Goal: Participate in discussion: Engage in conversation with other users on a specific topic

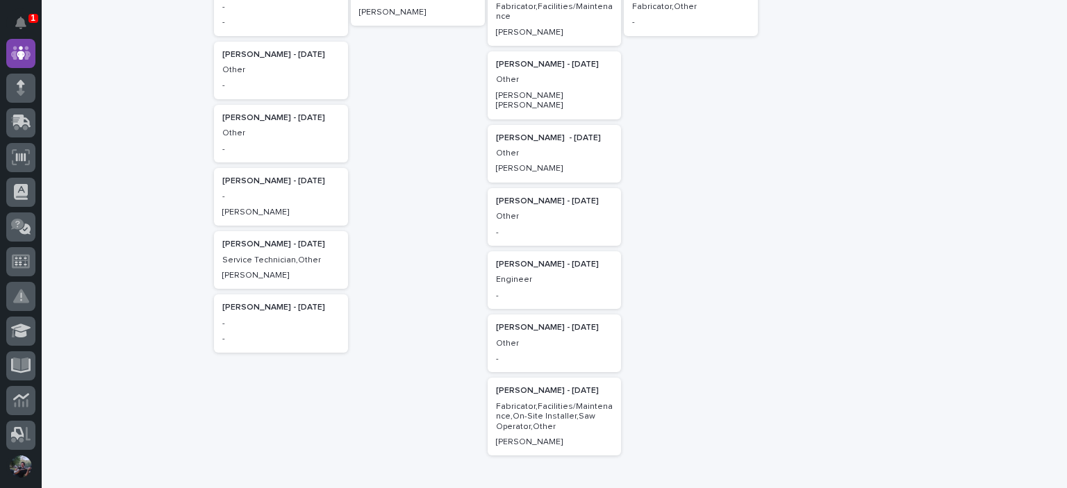
scroll to position [324, 0]
click at [269, 199] on p "-" at bounding box center [280, 194] width 117 height 10
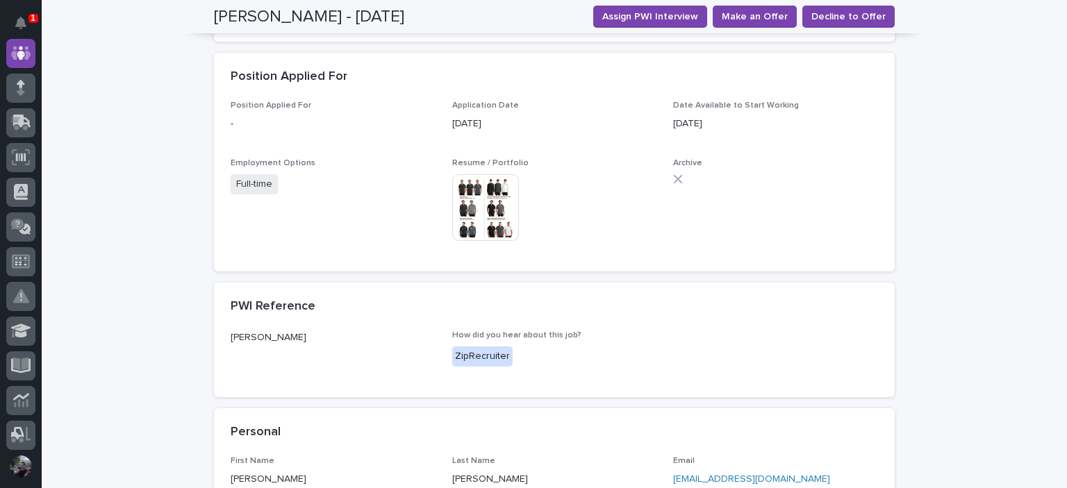
scroll to position [324, 0]
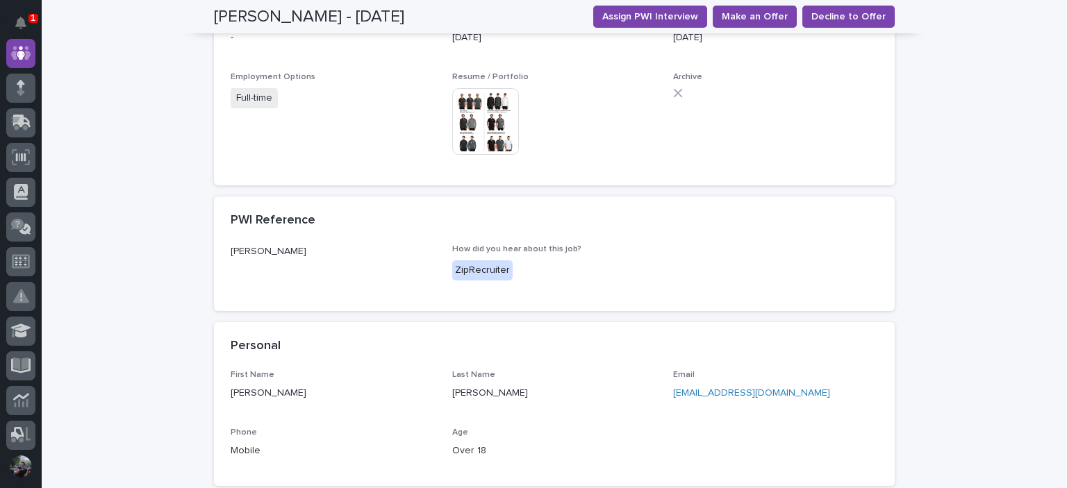
click at [478, 119] on img at bounding box center [485, 121] width 67 height 67
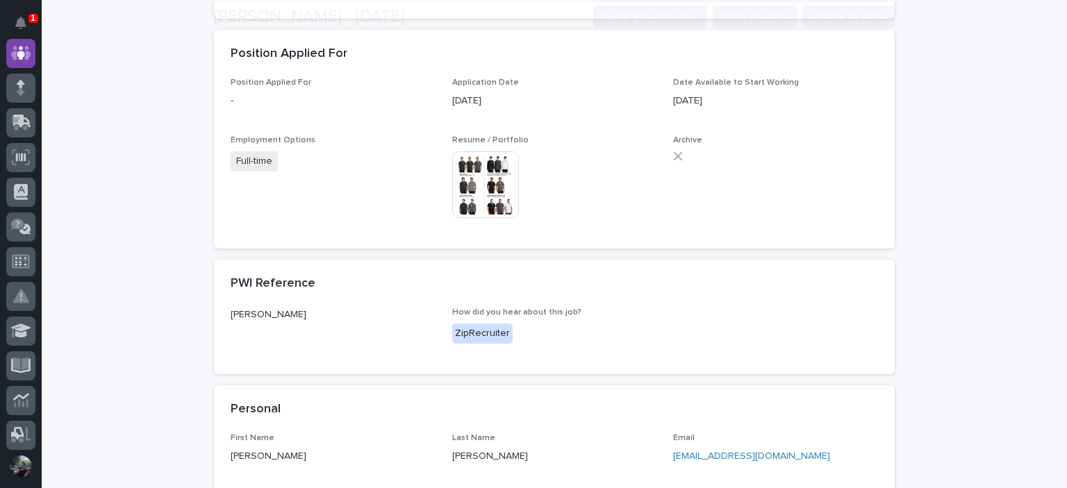
scroll to position [278, 0]
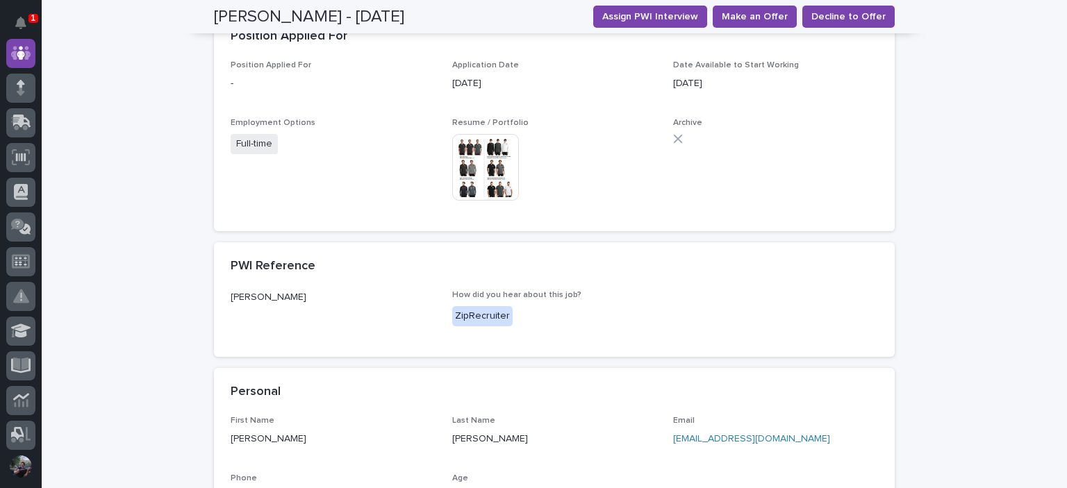
click at [470, 165] on img at bounding box center [485, 167] width 67 height 67
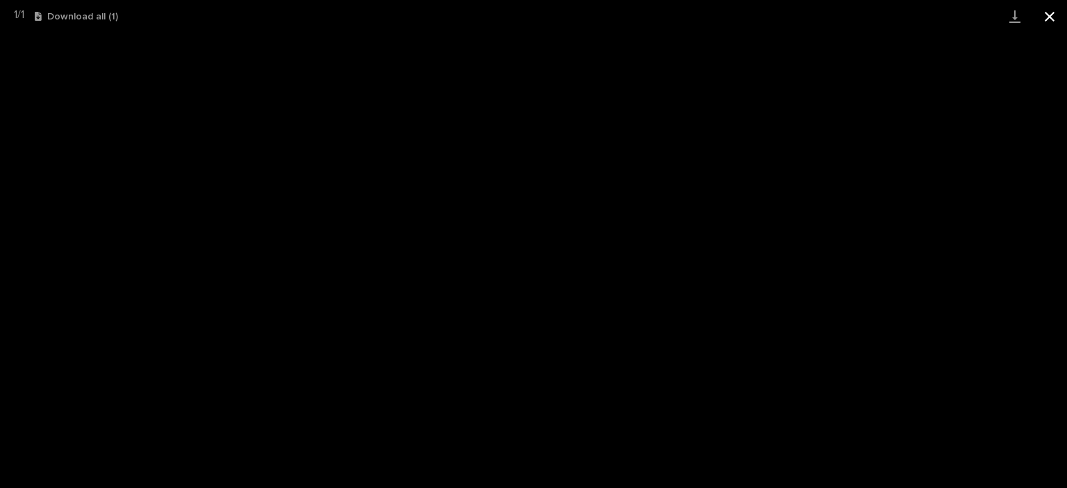
click at [1055, 22] on button "Close gallery" at bounding box center [1049, 16] width 35 height 33
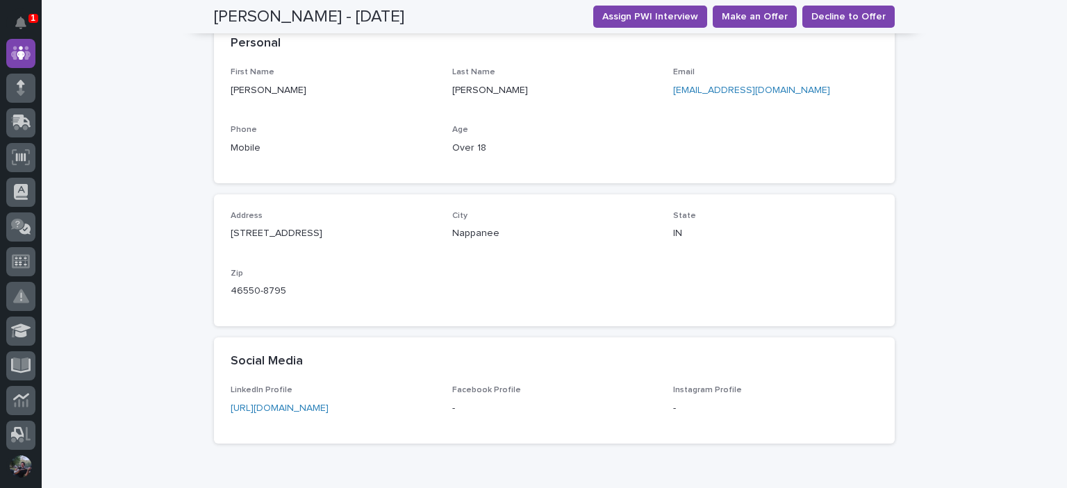
scroll to position [701, 0]
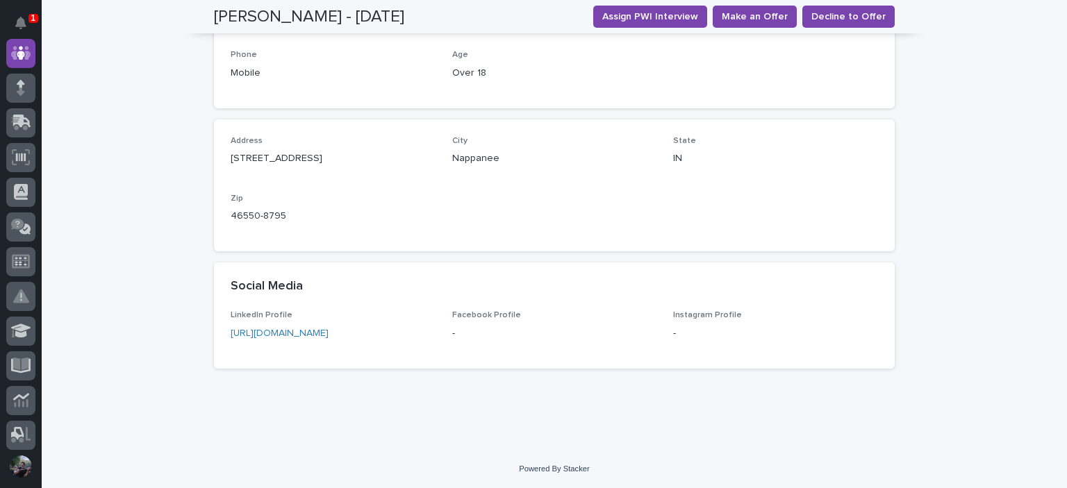
click at [328, 330] on link "https://www.linkedin.com/feed/?trk=nav_back_to_linkedin" at bounding box center [280, 333] width 98 height 10
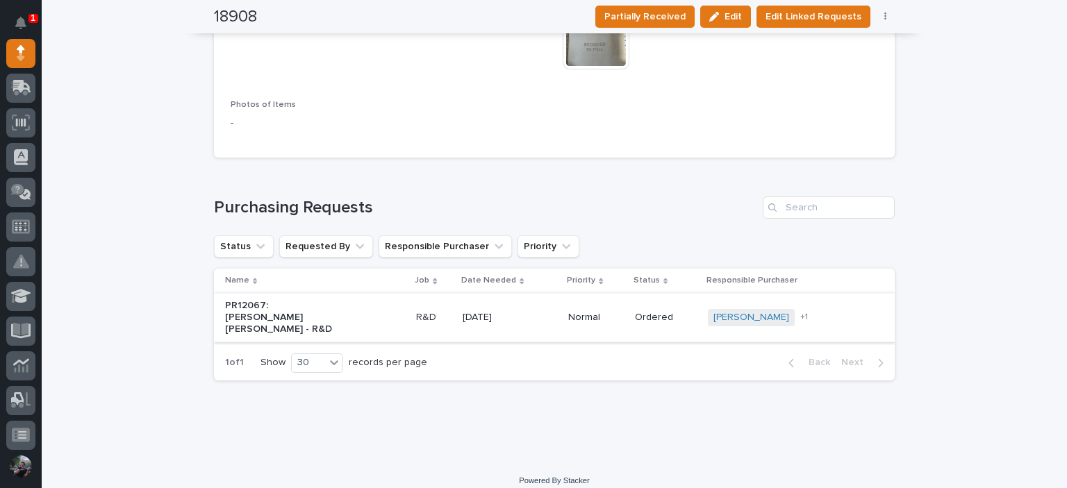
scroll to position [828, 0]
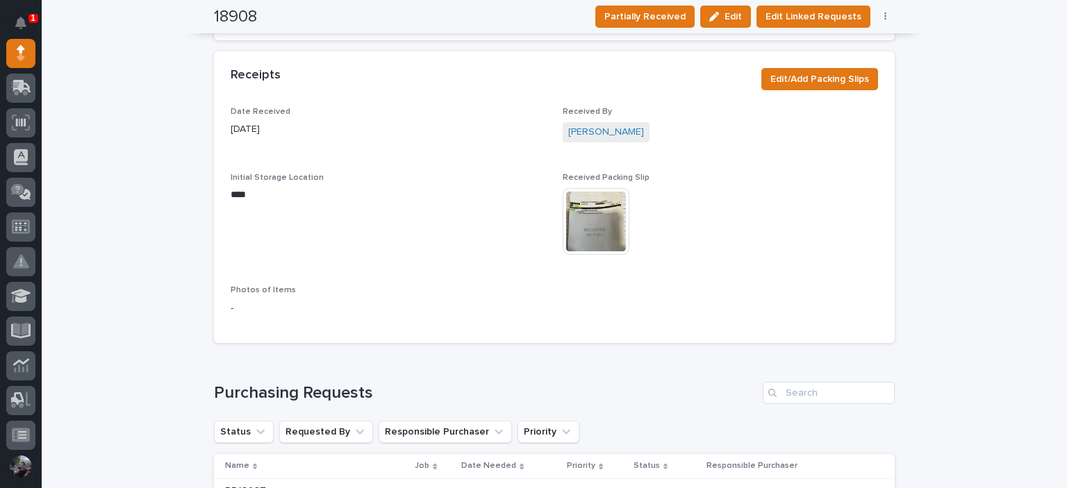
click at [610, 209] on img at bounding box center [596, 221] width 67 height 67
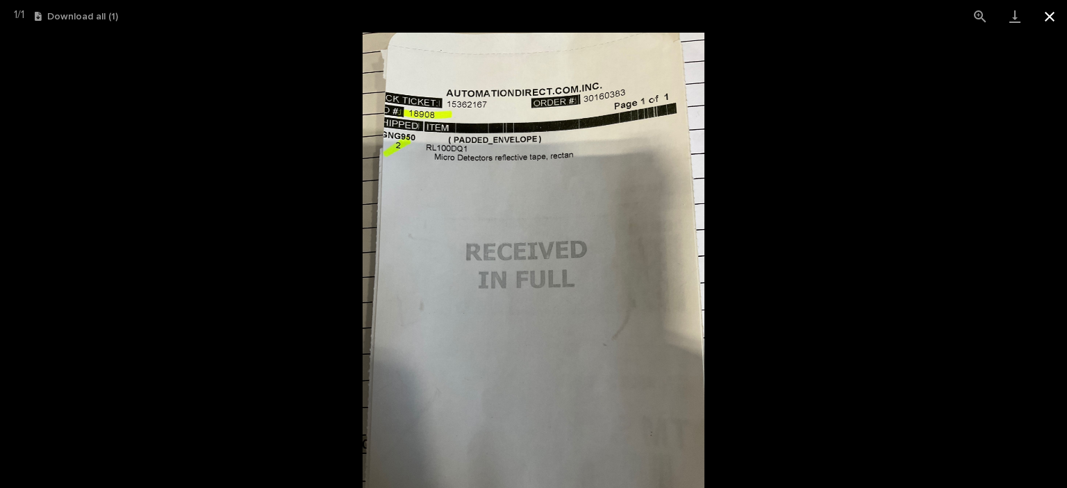
click at [1055, 17] on button "Close gallery" at bounding box center [1049, 16] width 35 height 33
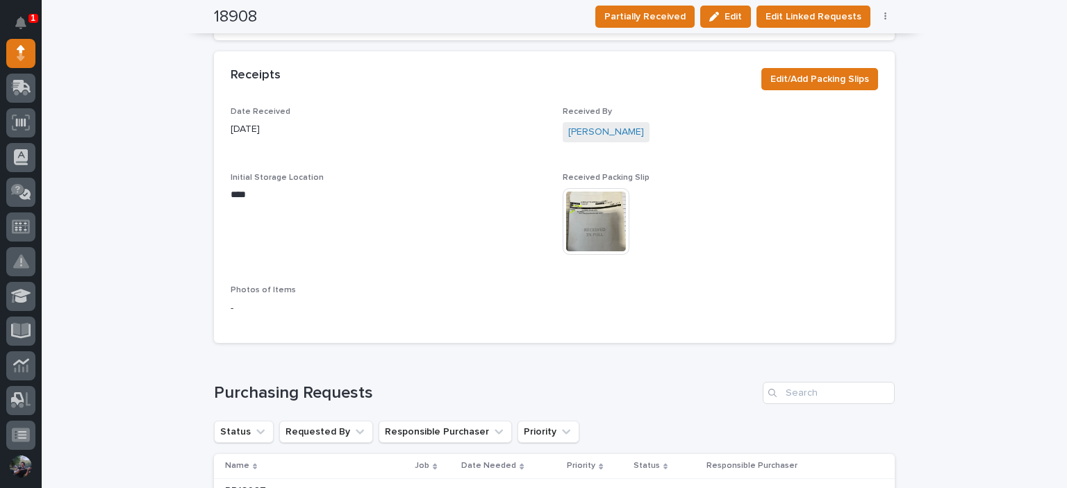
click at [797, 174] on p "Received Packing Slip" at bounding box center [720, 178] width 315 height 10
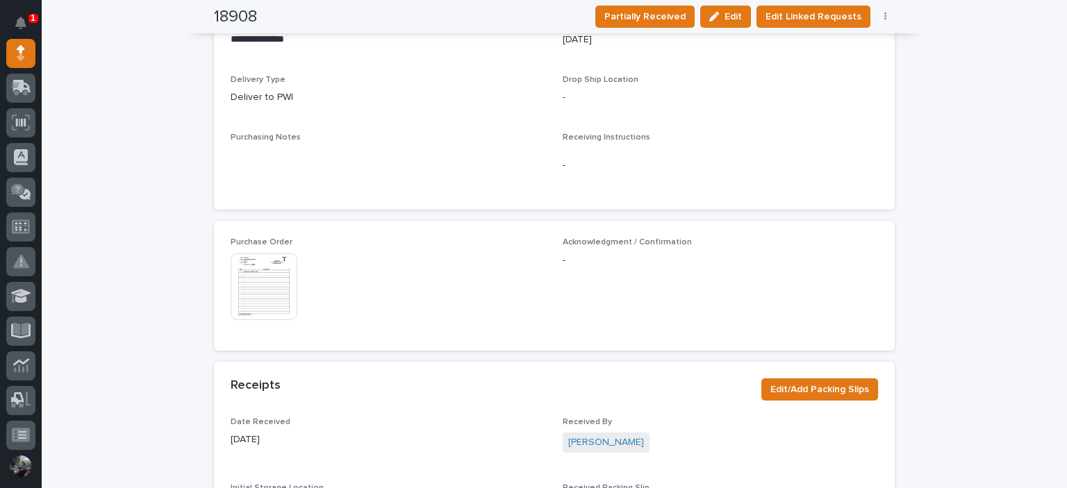
scroll to position [505, 0]
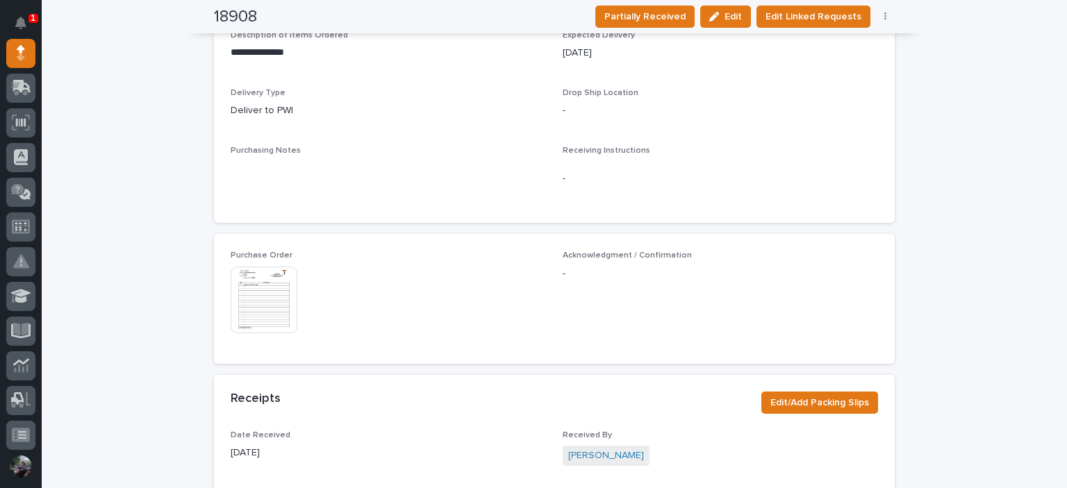
click at [269, 298] on img at bounding box center [264, 300] width 67 height 67
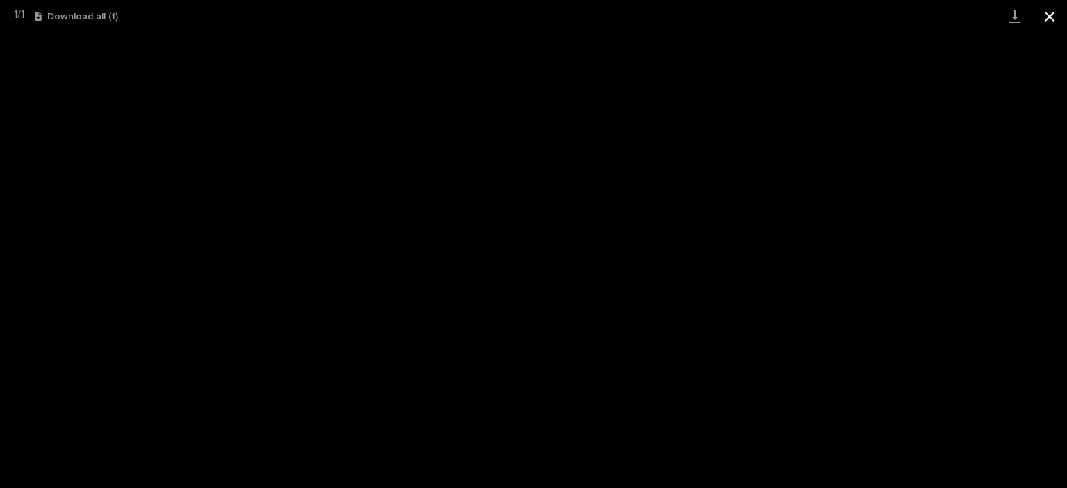
click at [1052, 24] on button "Close gallery" at bounding box center [1049, 16] width 35 height 33
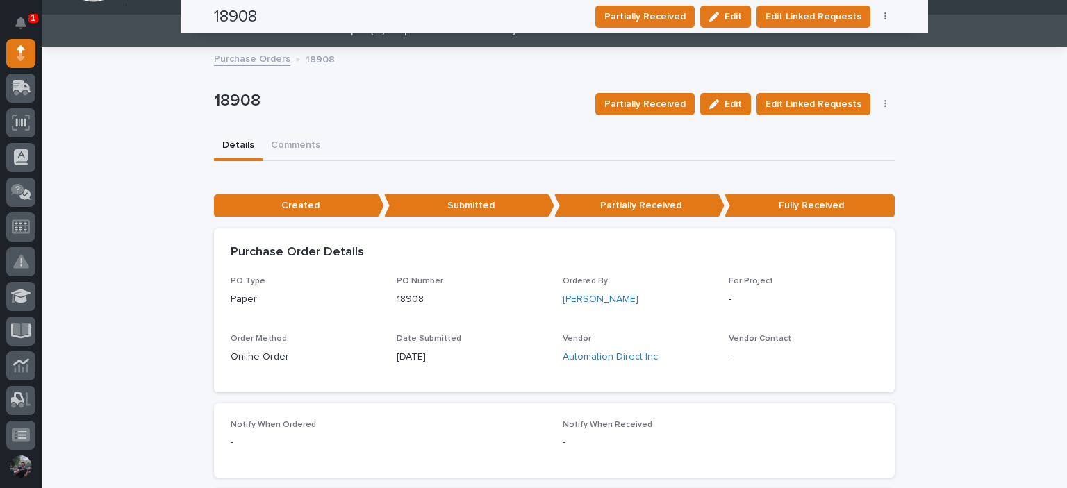
scroll to position [0, 0]
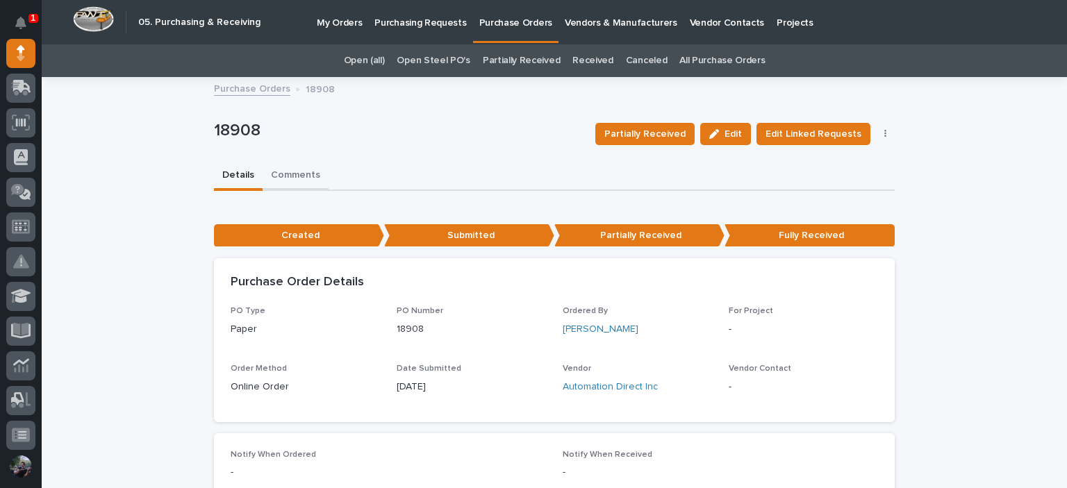
click at [297, 173] on button "Comments" at bounding box center [296, 176] width 66 height 29
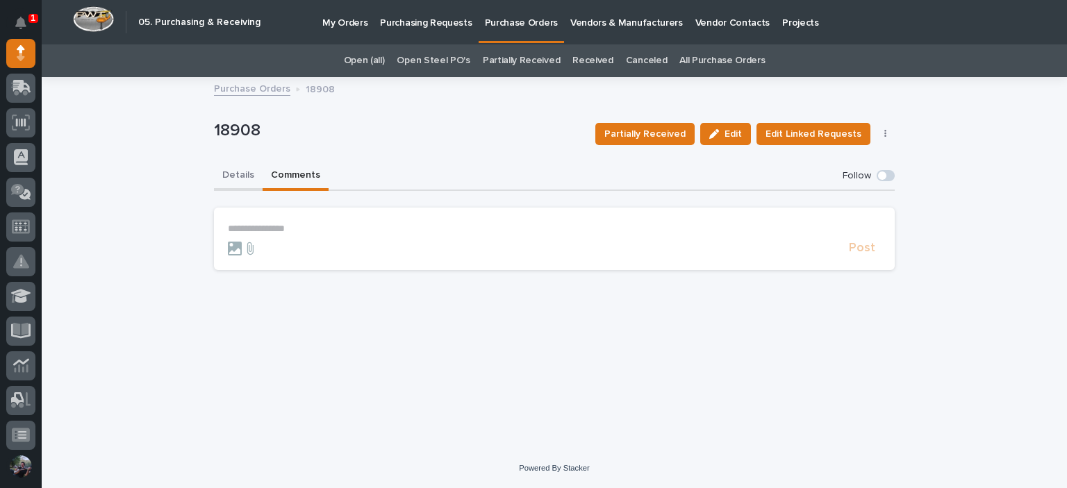
click at [254, 180] on button "Details" at bounding box center [238, 176] width 49 height 29
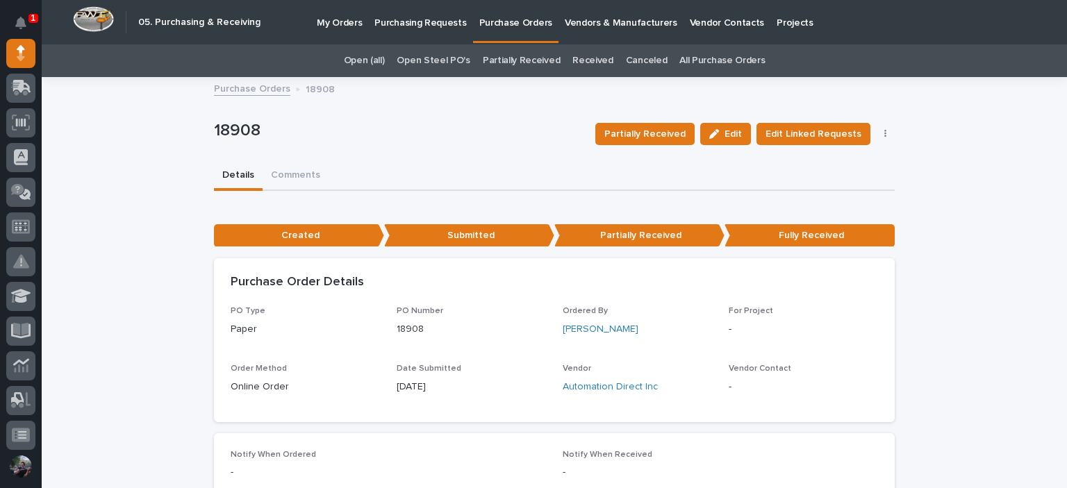
click at [35, 12] on div "1" at bounding box center [20, 22] width 29 height 33
click at [28, 15] on div "1" at bounding box center [33, 18] width 10 height 9
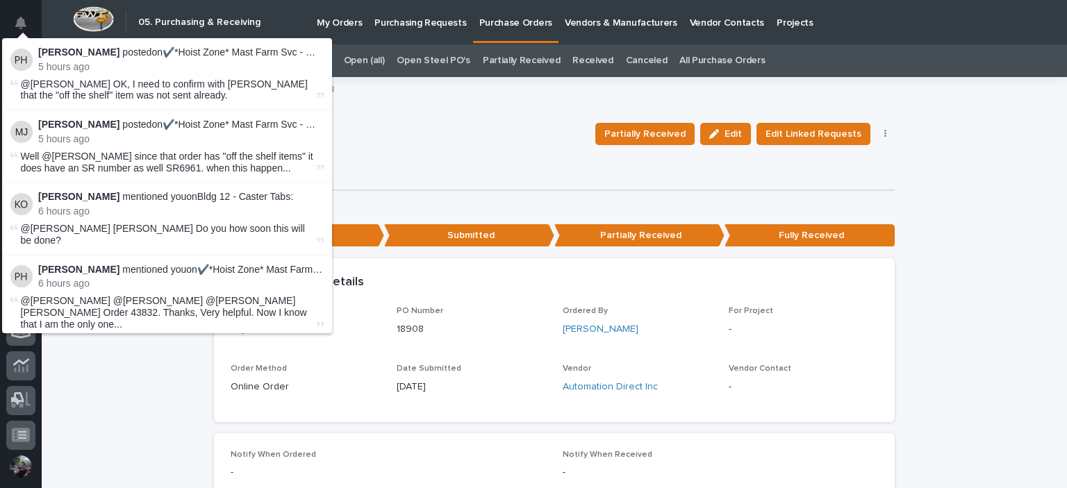
click at [392, 145] on div "18908" at bounding box center [399, 134] width 370 height 26
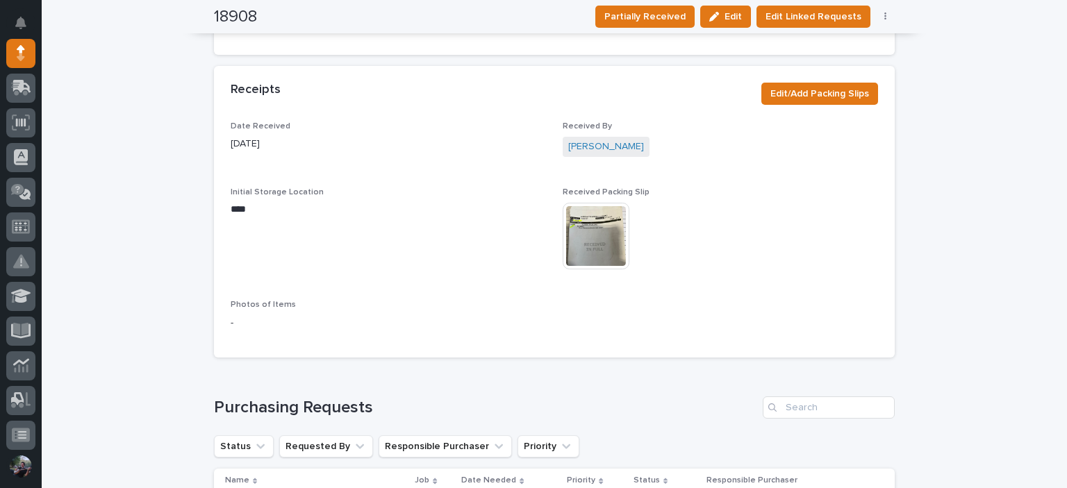
scroll to position [690, 0]
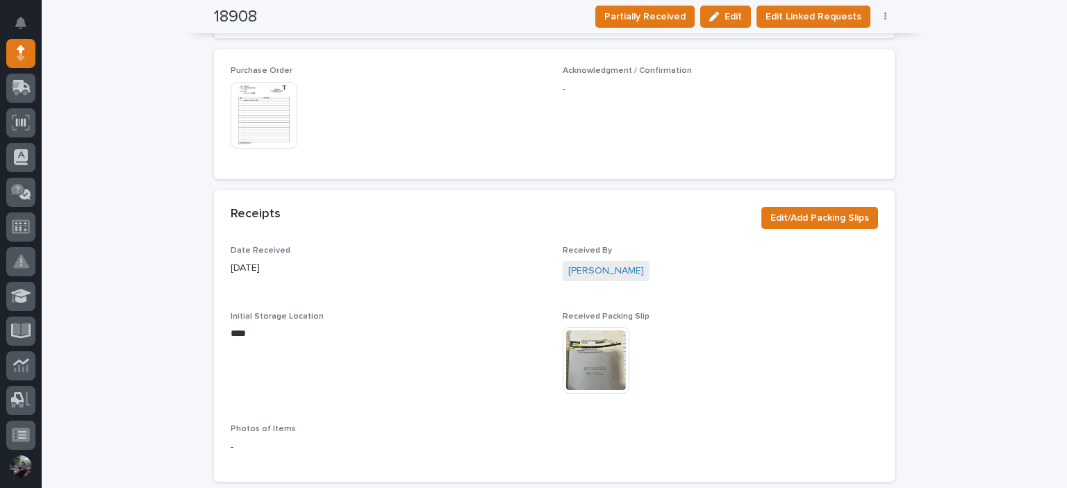
click at [592, 355] on img at bounding box center [596, 360] width 67 height 67
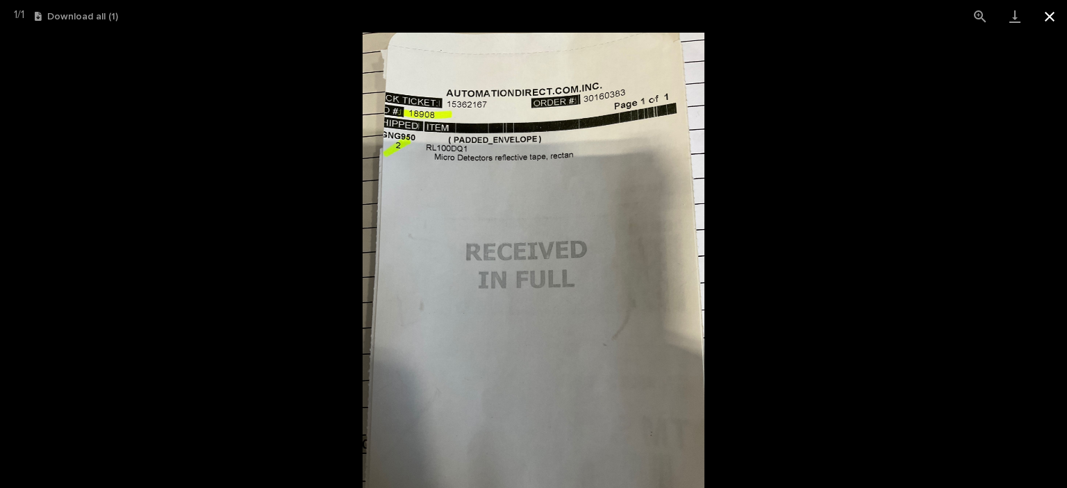
click at [1052, 20] on button "Close gallery" at bounding box center [1049, 16] width 35 height 33
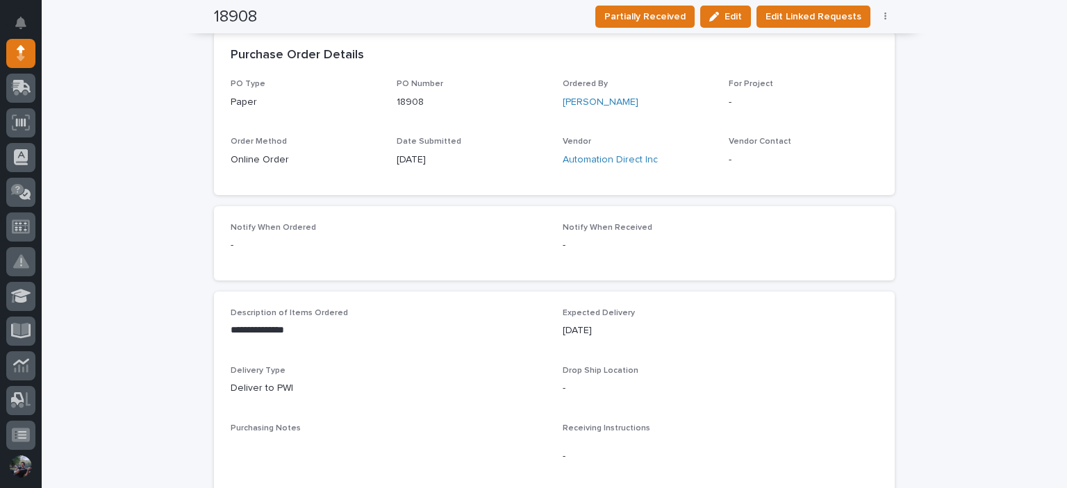
scroll to position [0, 0]
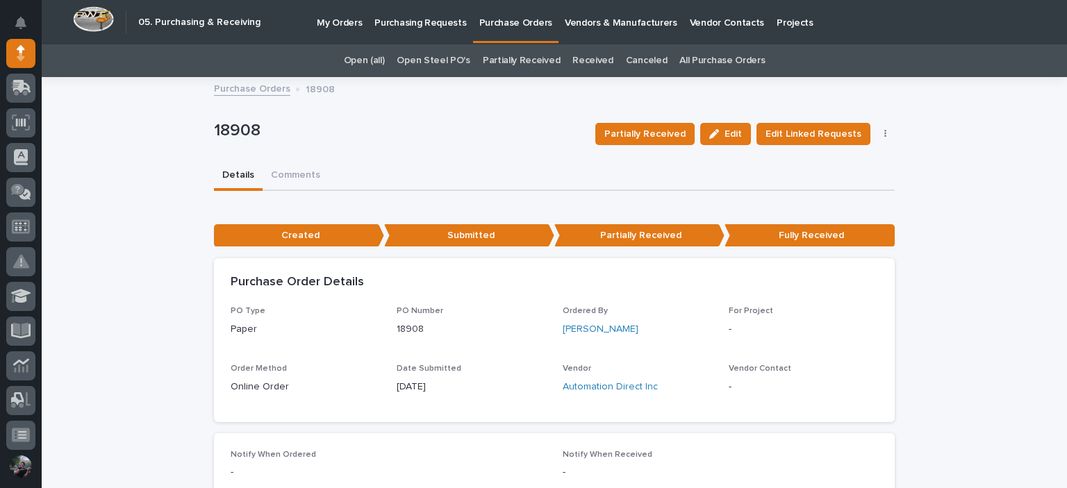
click at [344, 27] on p "My Orders" at bounding box center [339, 14] width 45 height 29
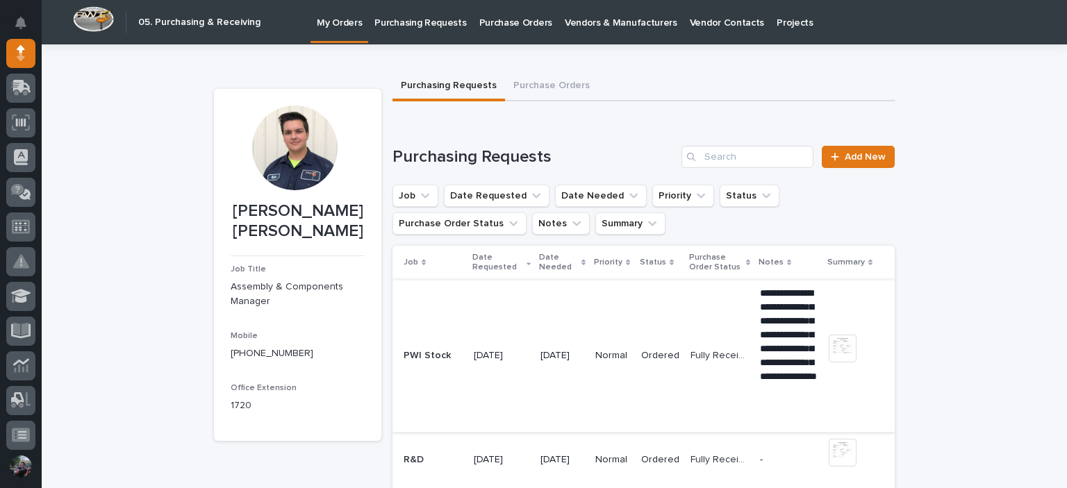
scroll to position [92, 0]
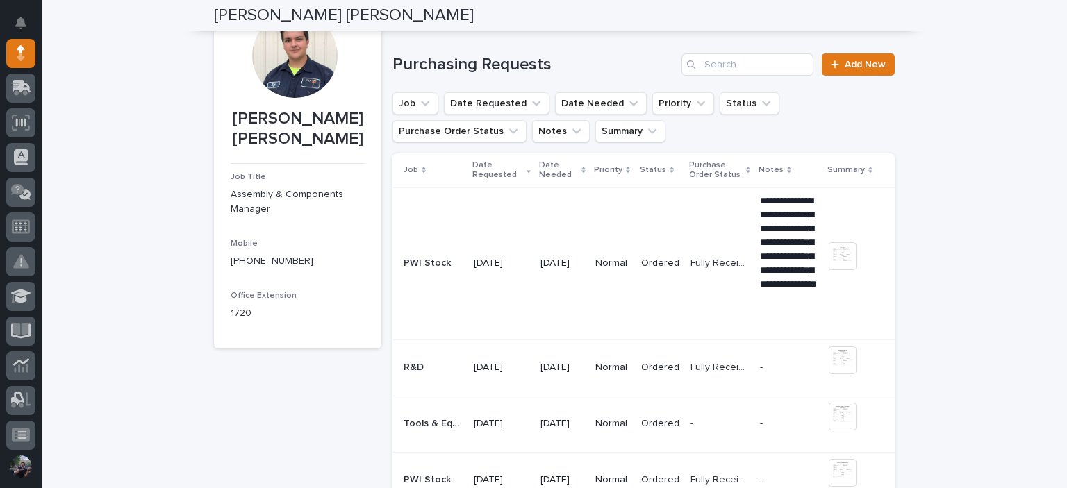
click at [676, 369] on p "Ordered" at bounding box center [660, 368] width 38 height 12
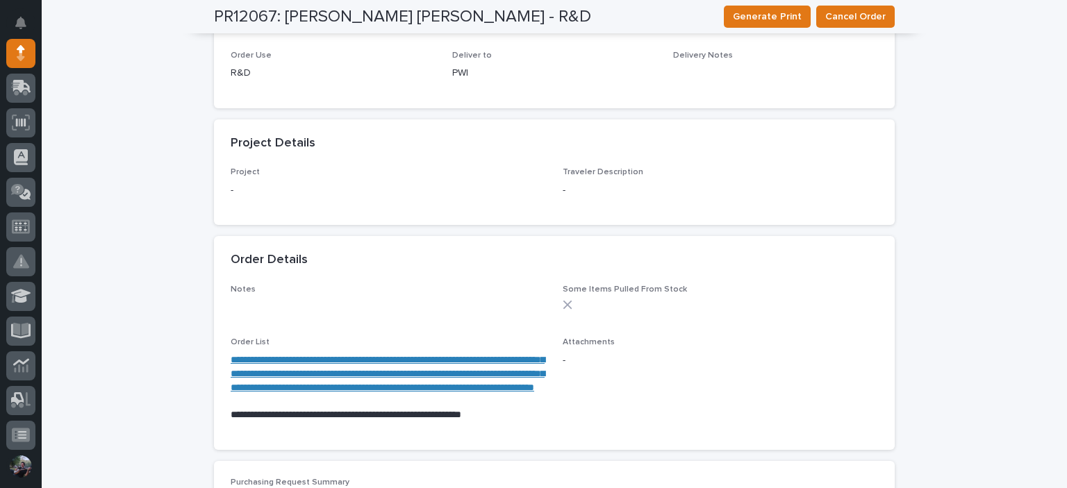
scroll to position [482, 0]
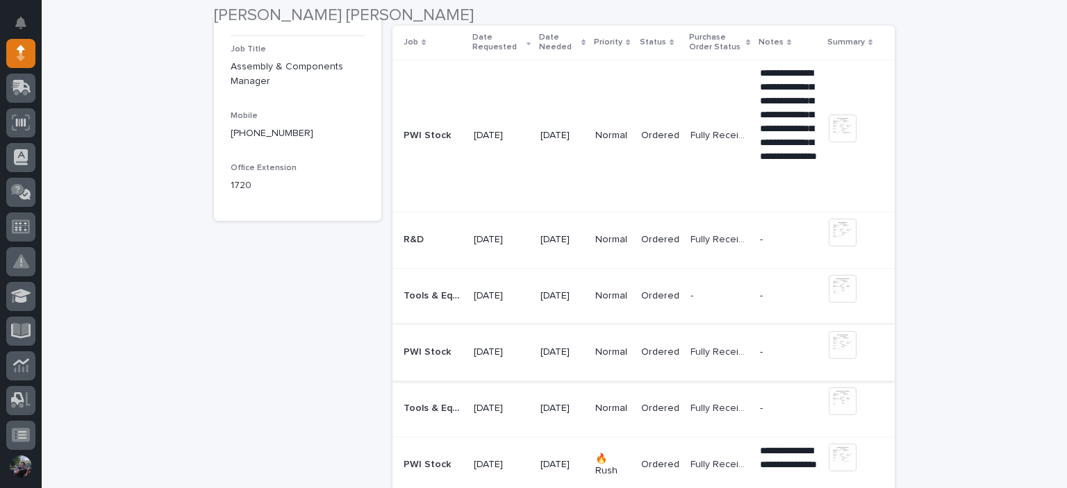
scroll to position [231, 0]
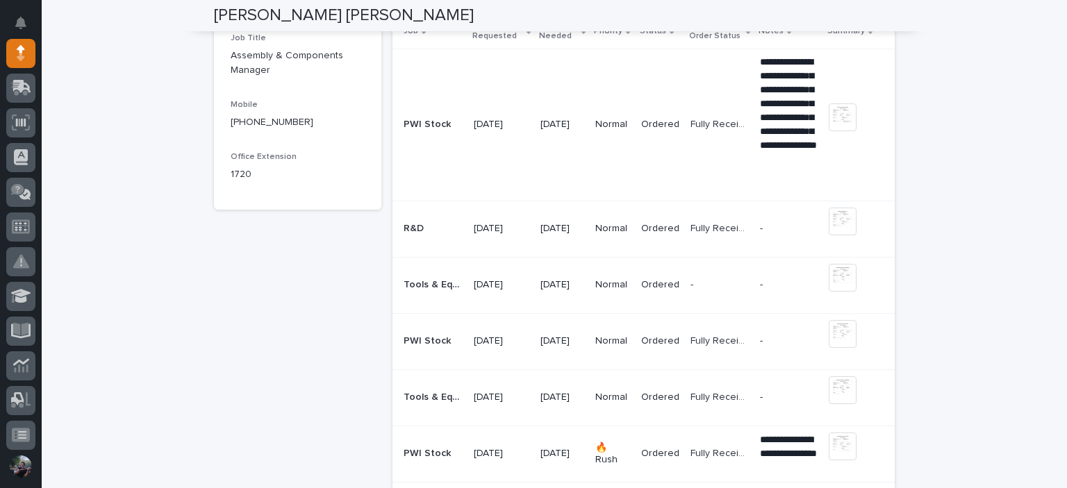
click at [621, 297] on td "Normal" at bounding box center [613, 285] width 46 height 56
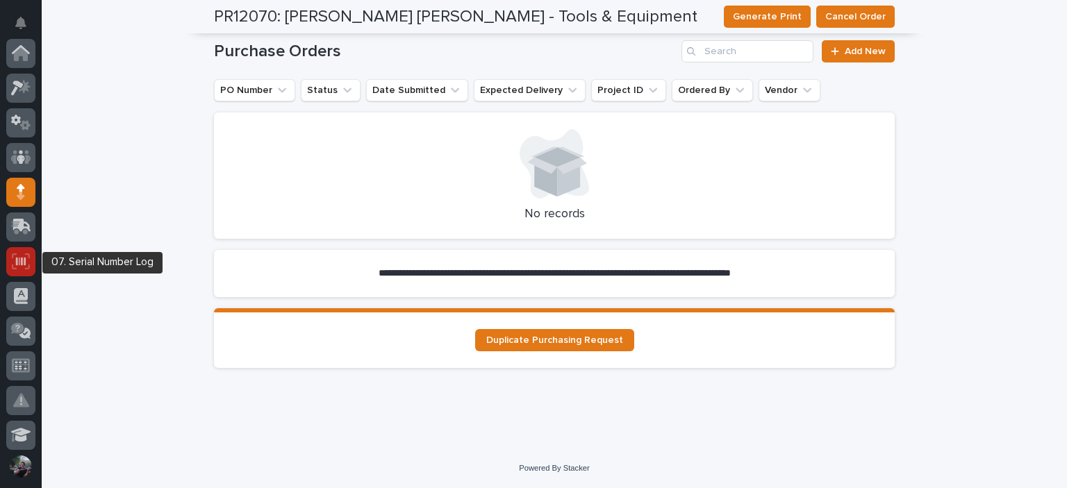
click at [17, 263] on icon at bounding box center [21, 261] width 10 height 8
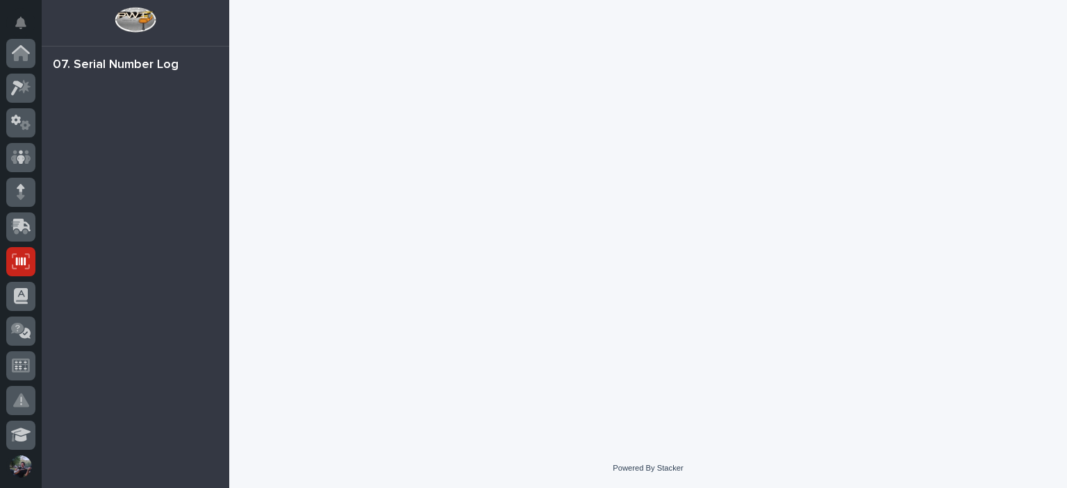
scroll to position [208, 0]
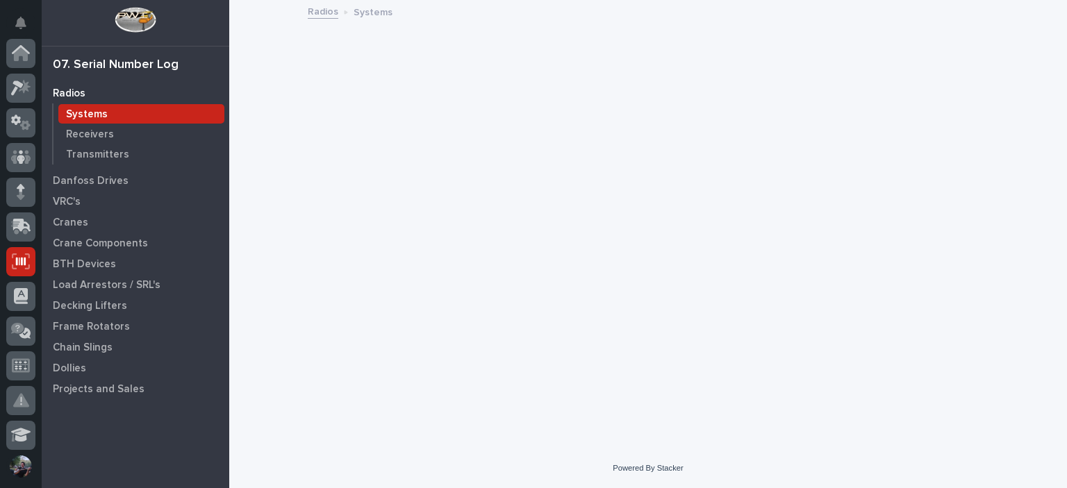
scroll to position [208, 0]
click at [11, 260] on icon at bounding box center [21, 261] width 20 height 16
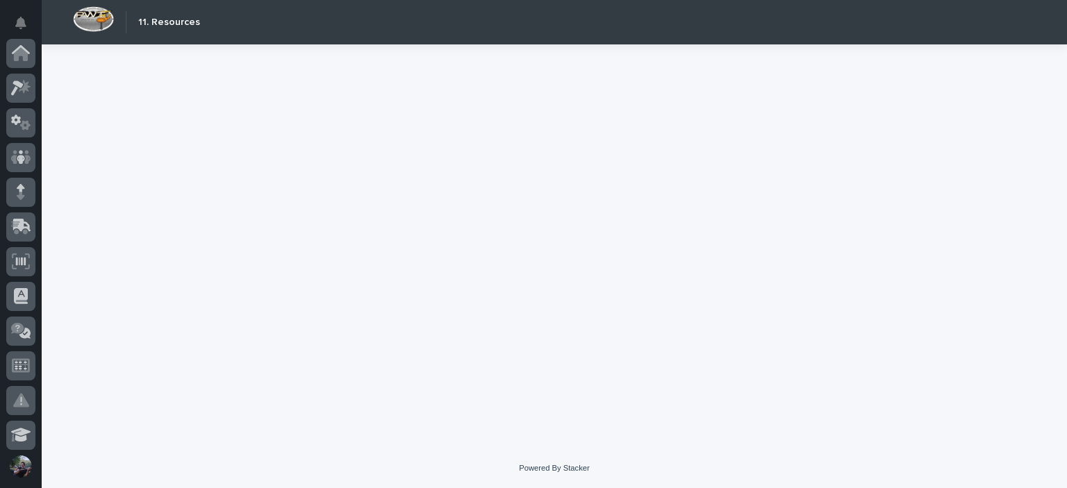
scroll to position [385, 0]
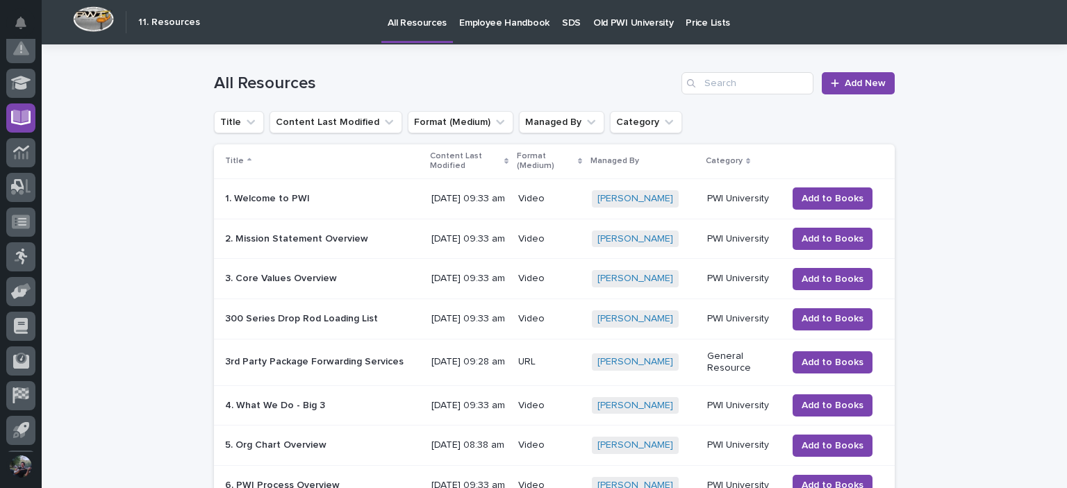
scroll to position [339, 0]
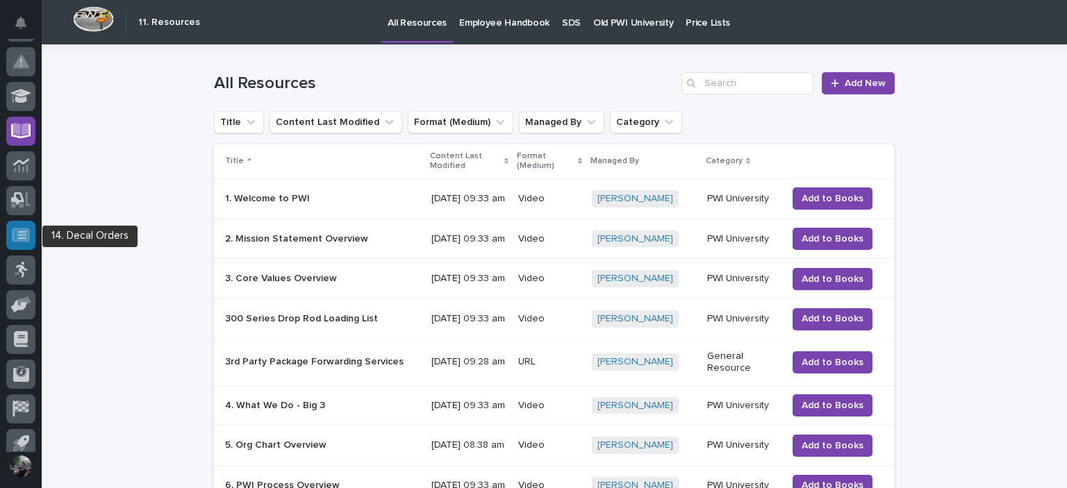
click at [24, 223] on div at bounding box center [20, 235] width 29 height 29
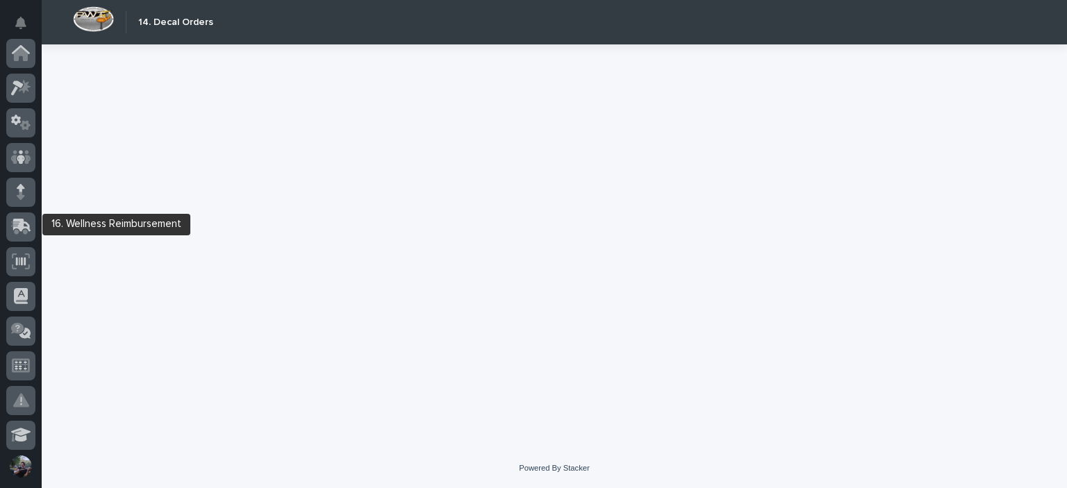
scroll to position [385, 0]
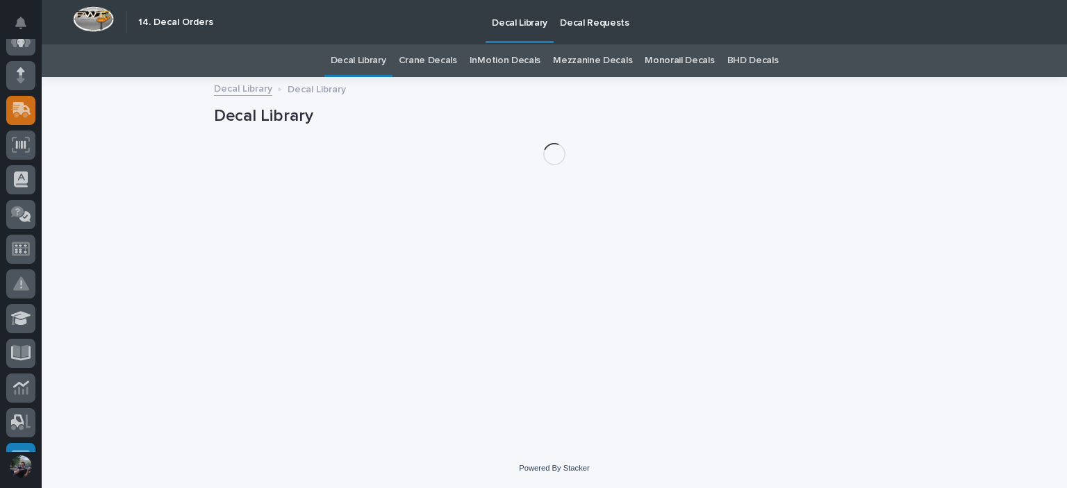
scroll to position [61, 0]
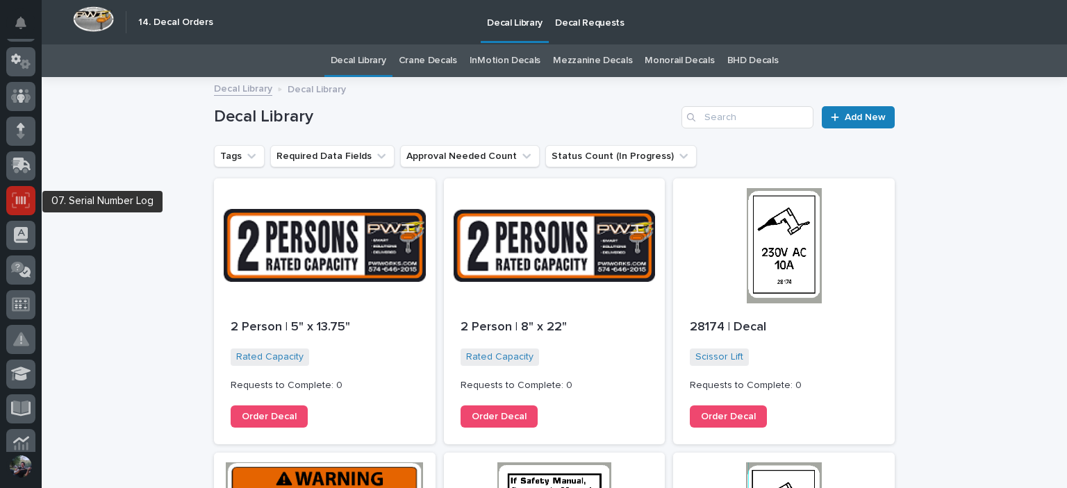
click at [27, 198] on icon at bounding box center [21, 200] width 18 height 16
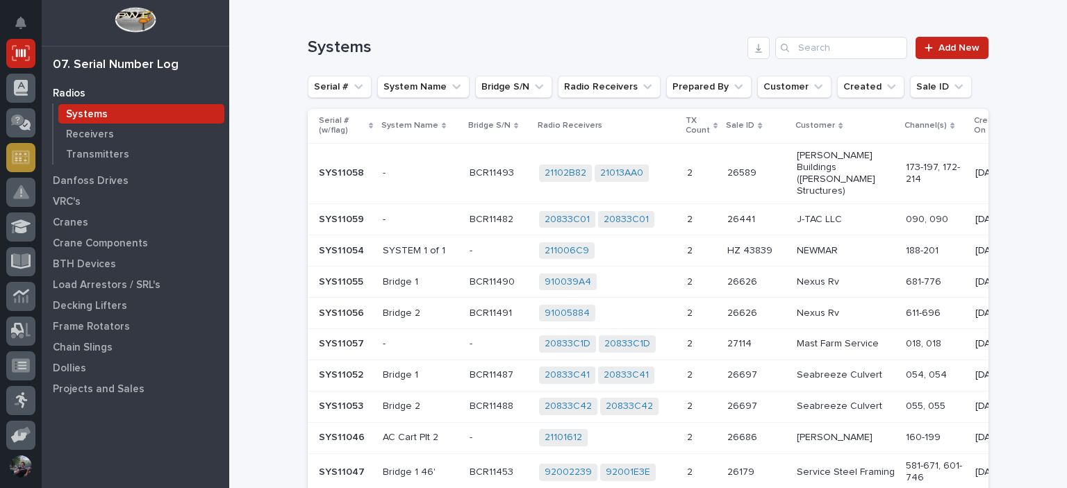
scroll to position [46, 0]
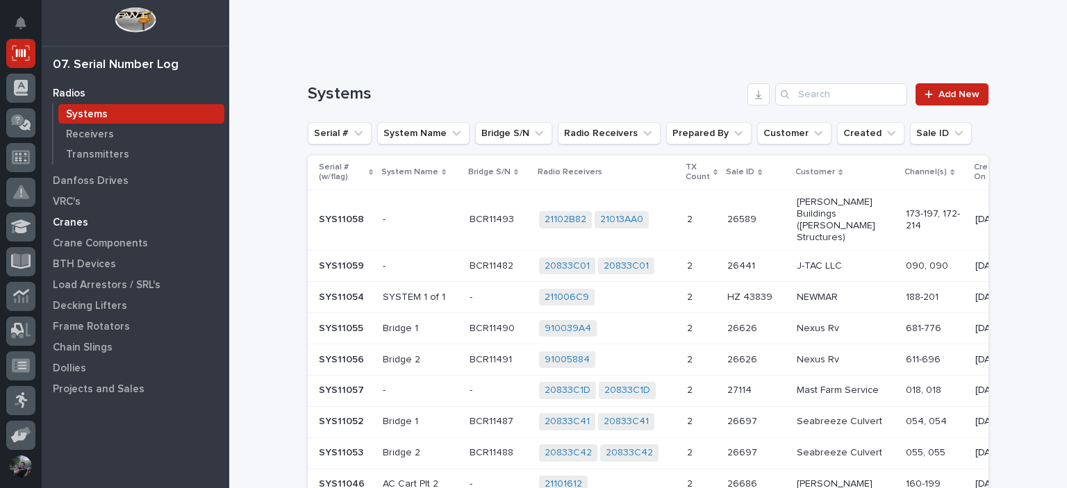
click at [69, 226] on p "Cranes" at bounding box center [70, 223] width 35 height 13
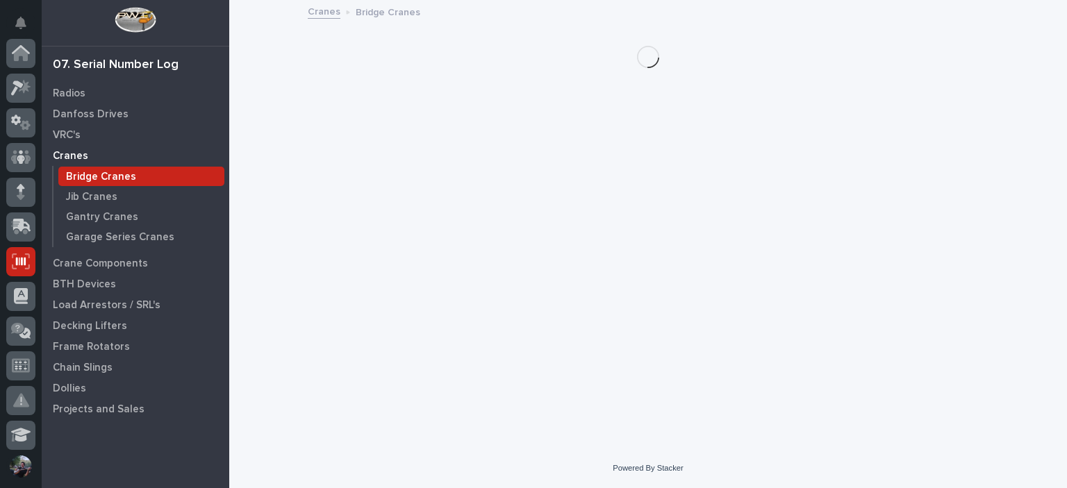
scroll to position [208, 0]
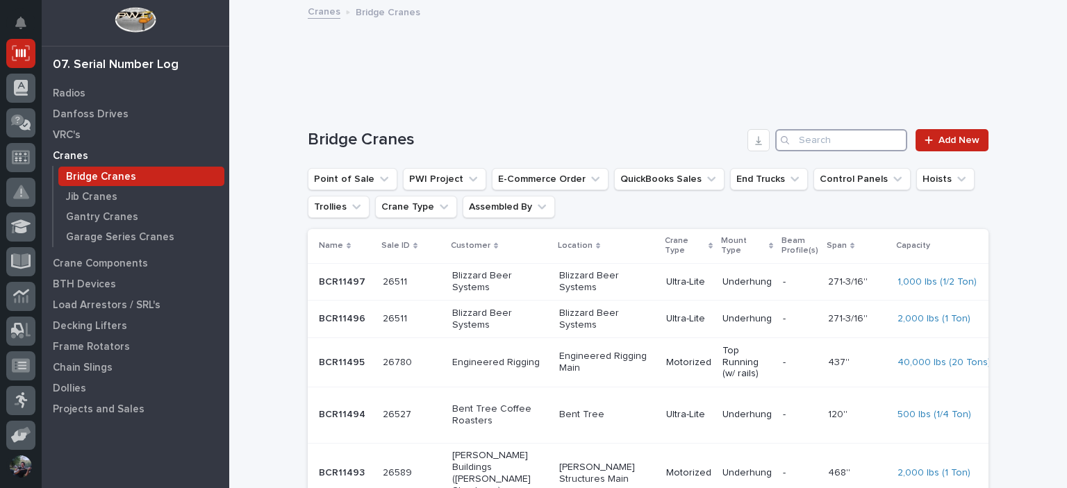
click at [833, 136] on input "Search" at bounding box center [841, 140] width 132 height 22
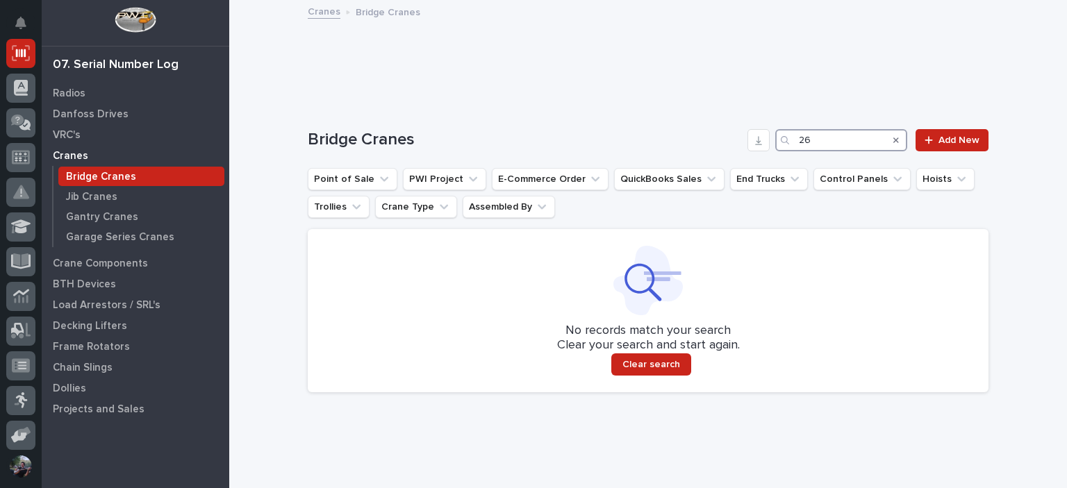
type input "2"
type input "d"
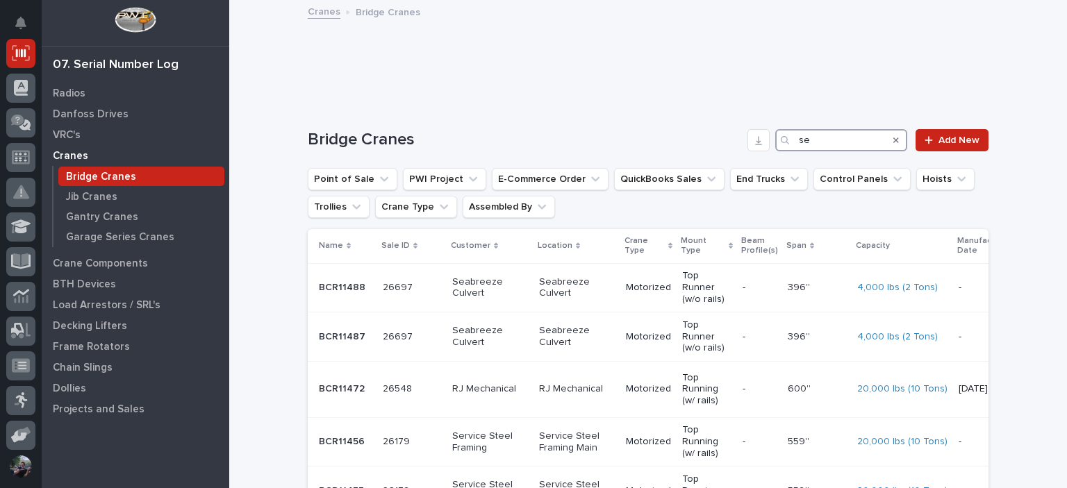
type input "s"
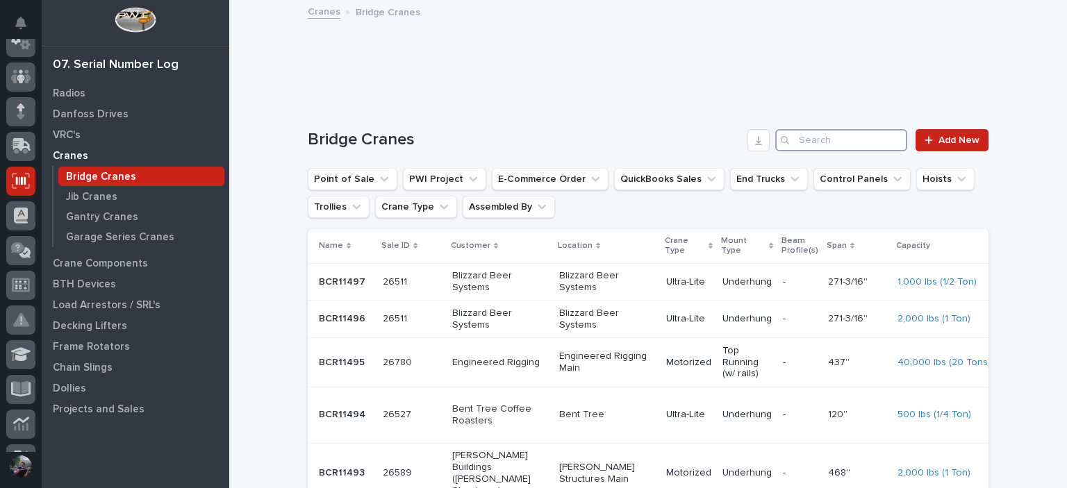
scroll to position [0, 0]
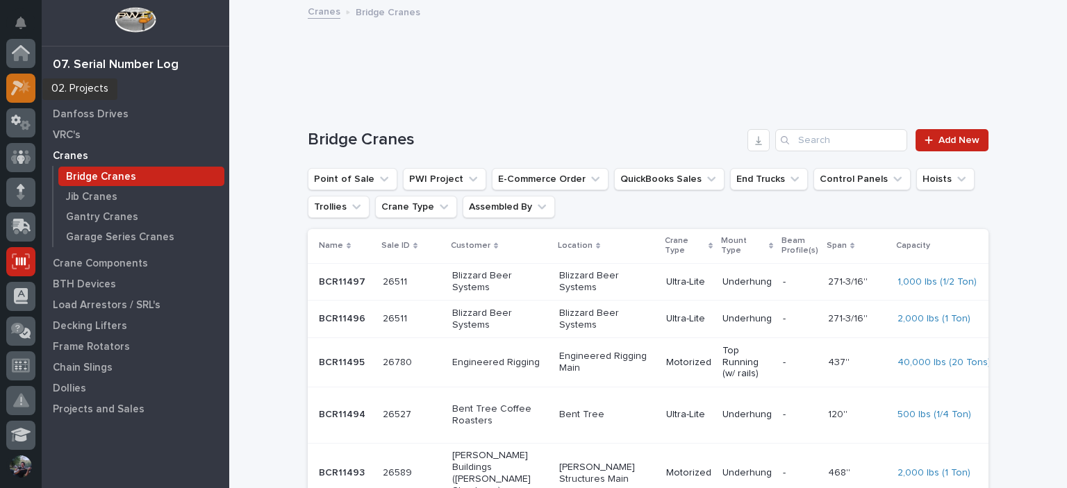
click at [15, 86] on icon at bounding box center [21, 88] width 20 height 16
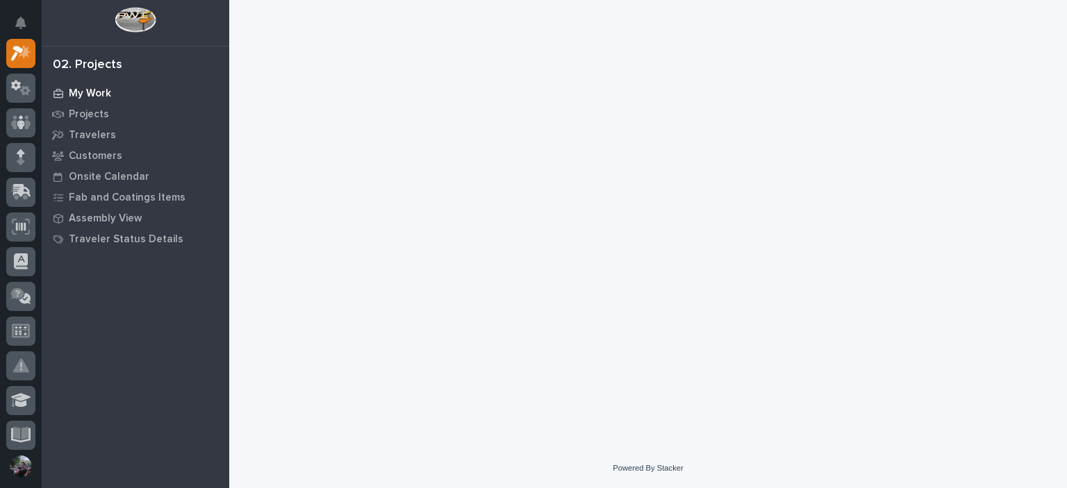
click at [55, 96] on icon at bounding box center [58, 94] width 10 height 10
click at [97, 116] on p "Projects" at bounding box center [89, 114] width 40 height 13
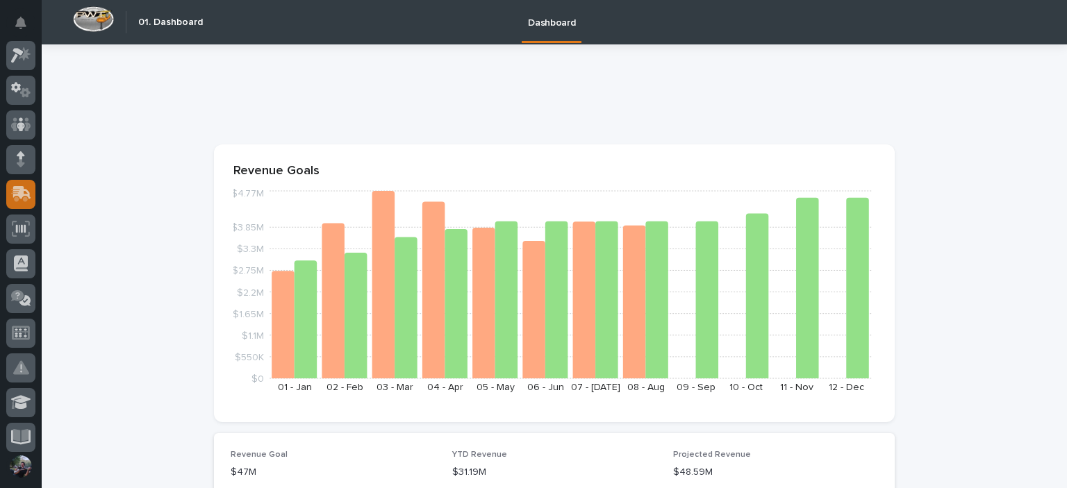
scroll to position [46, 0]
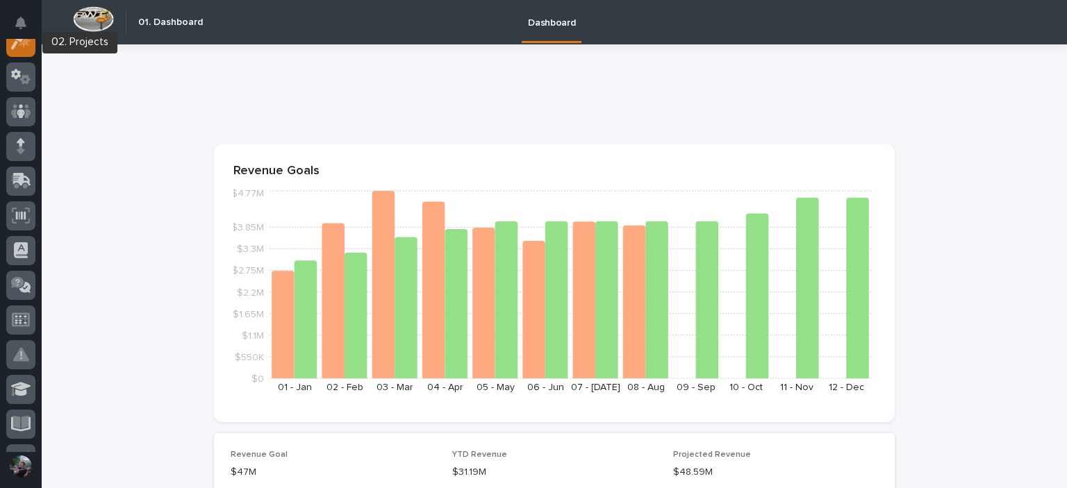
click at [32, 50] on div at bounding box center [20, 42] width 29 height 29
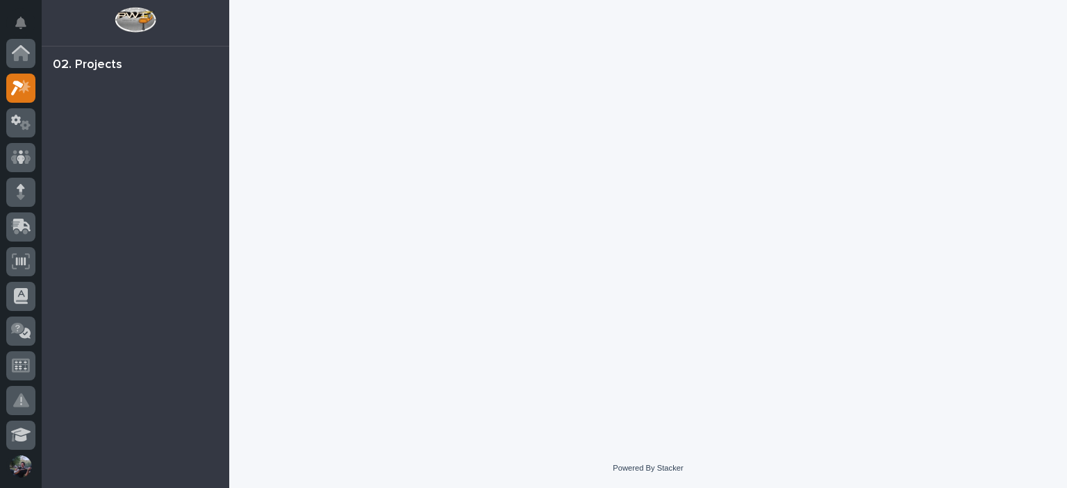
scroll to position [35, 0]
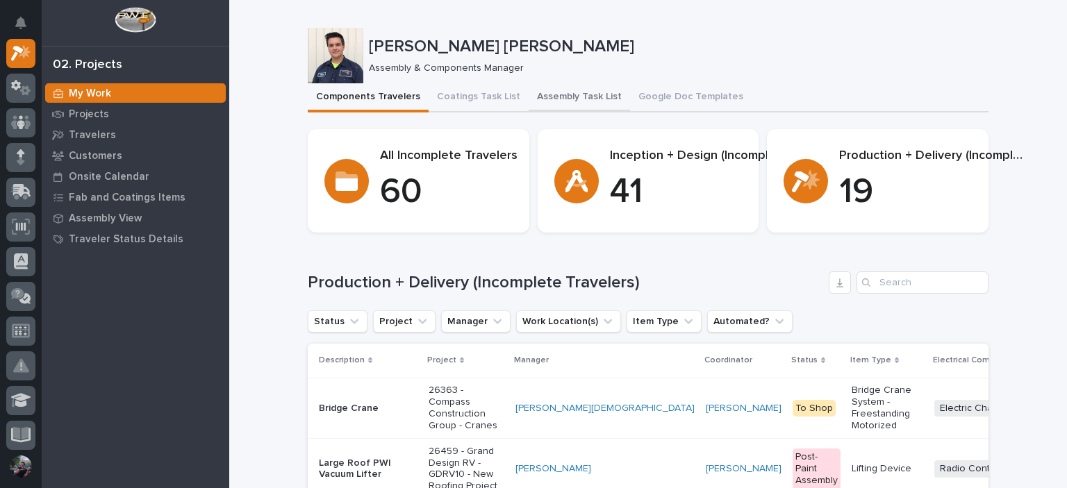
click at [576, 101] on button "Assembly Task List" at bounding box center [578, 97] width 101 height 29
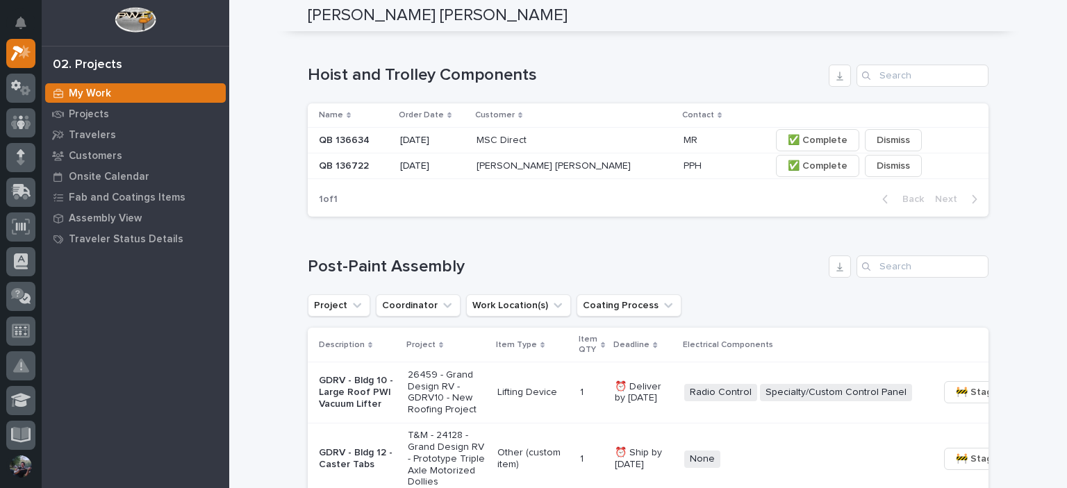
scroll to position [740, 0]
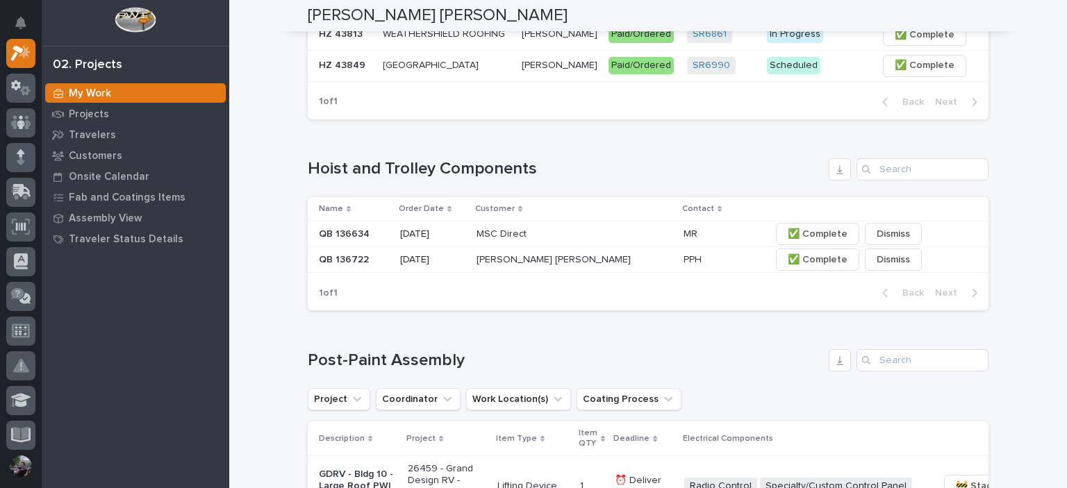
click at [27, 209] on div at bounding box center [20, 195] width 29 height 35
click at [25, 221] on icon at bounding box center [21, 227] width 18 height 16
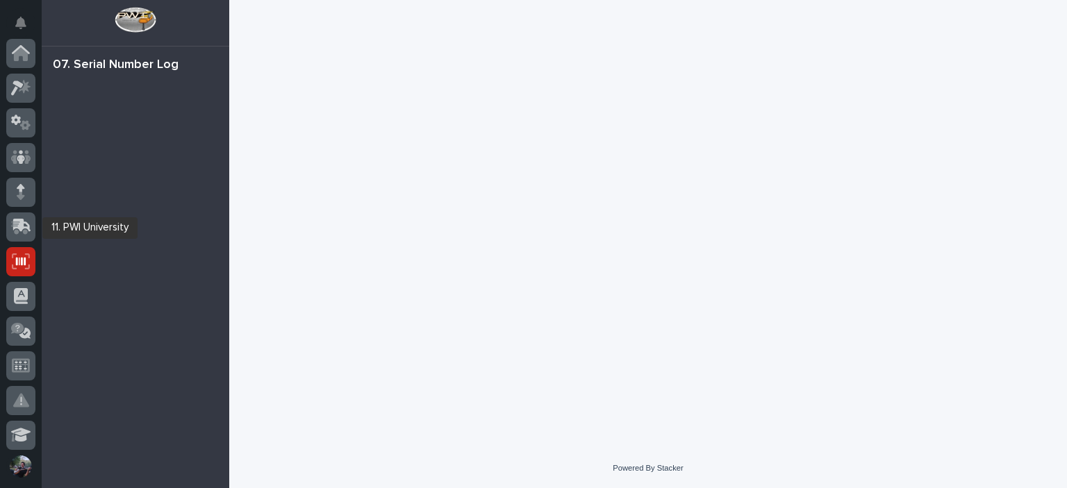
scroll to position [208, 0]
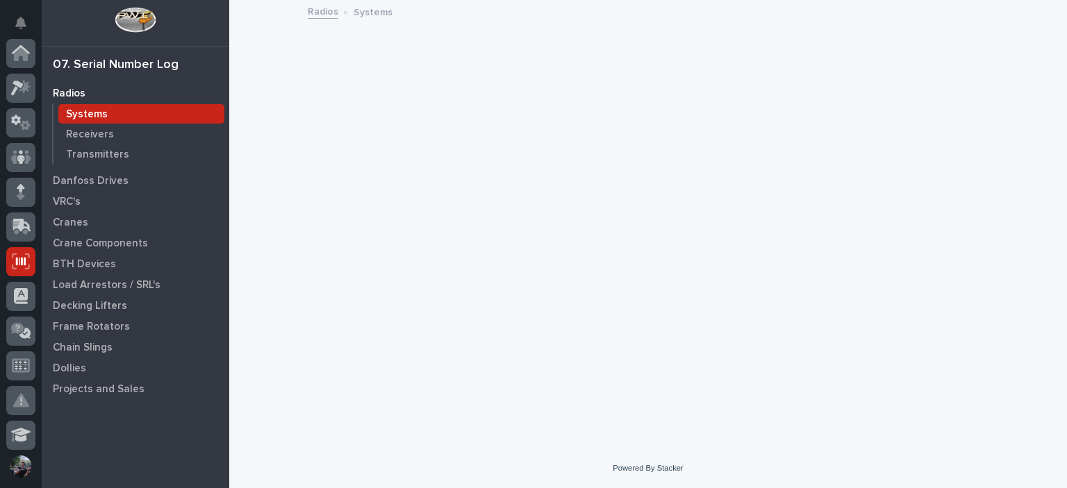
scroll to position [208, 0]
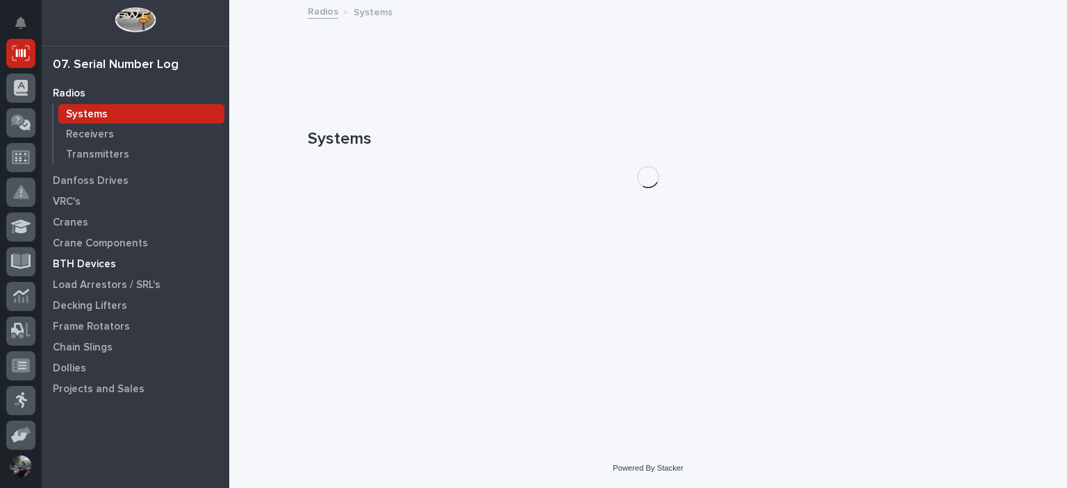
click at [77, 260] on p "BTH Devices" at bounding box center [84, 264] width 63 height 13
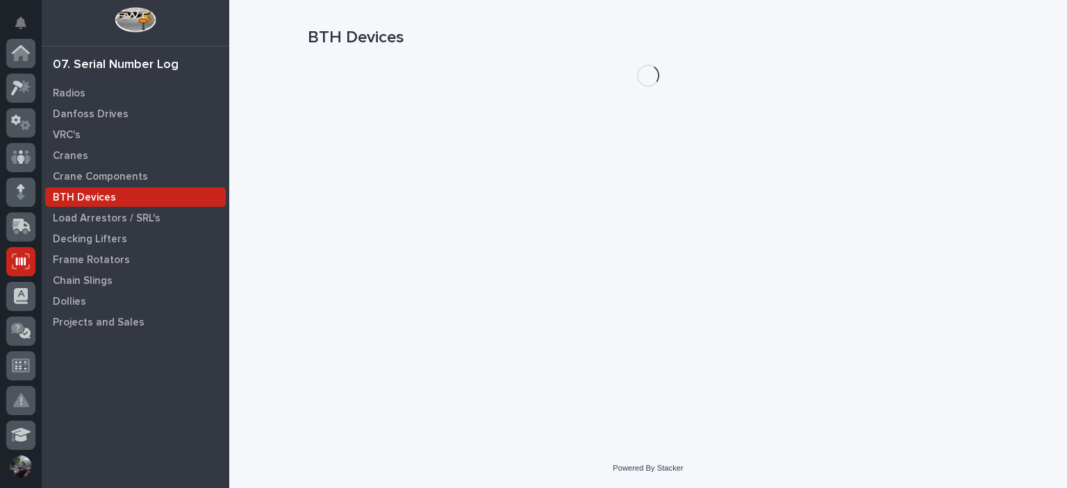
scroll to position [208, 0]
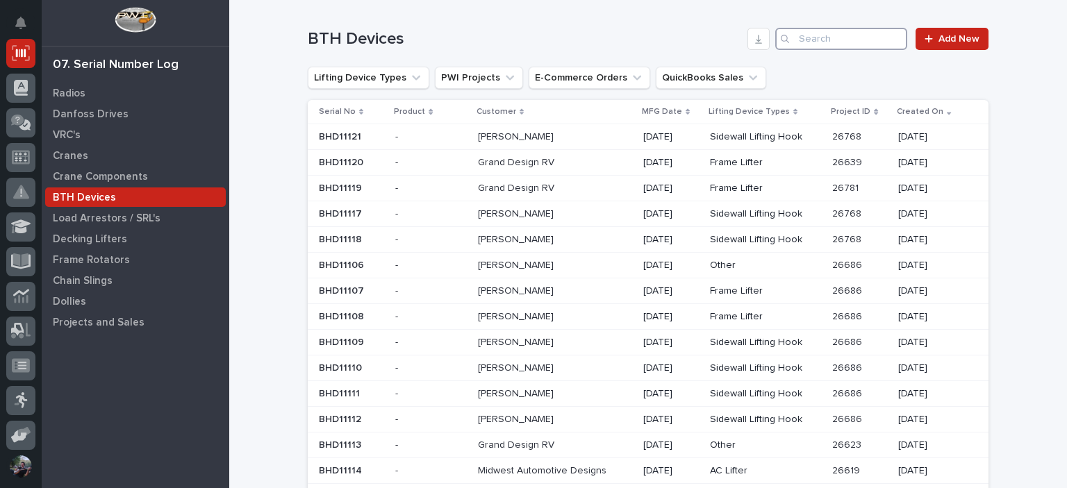
click at [867, 47] on input "Search" at bounding box center [841, 39] width 132 height 22
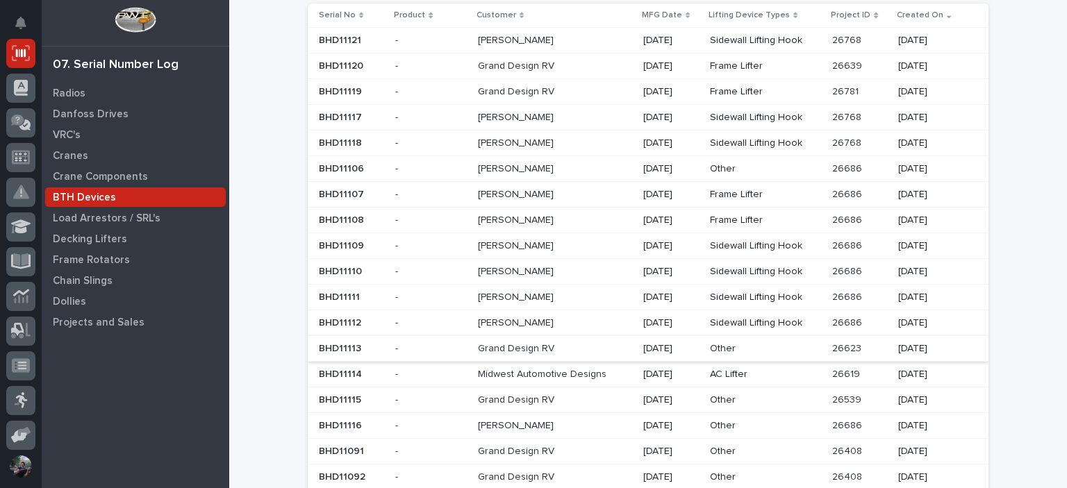
scroll to position [92, 0]
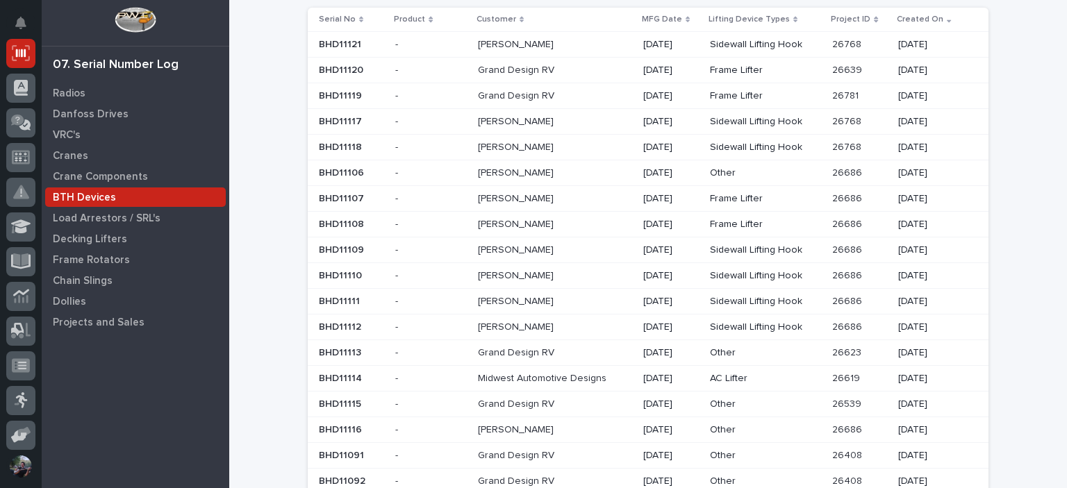
click at [740, 176] on p "Other" at bounding box center [765, 173] width 111 height 12
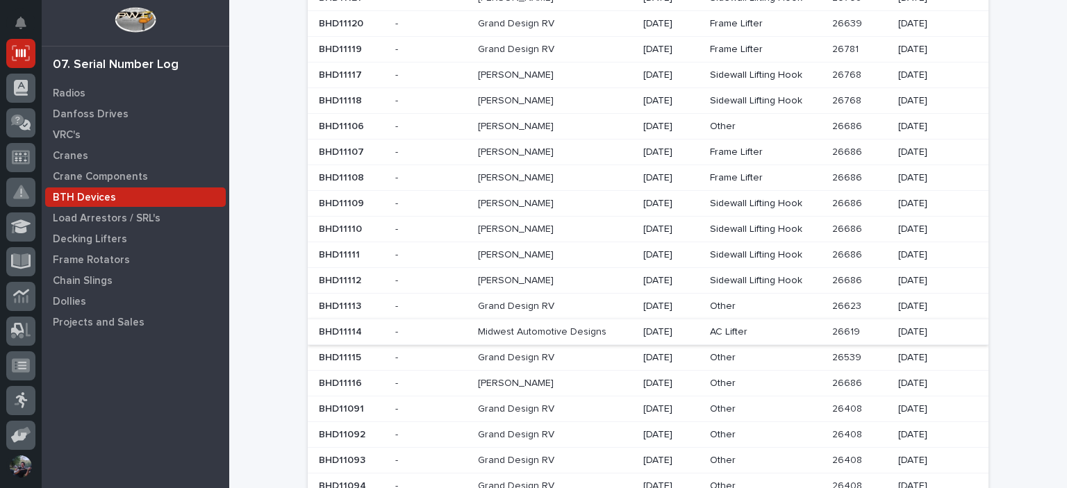
scroll to position [185, 0]
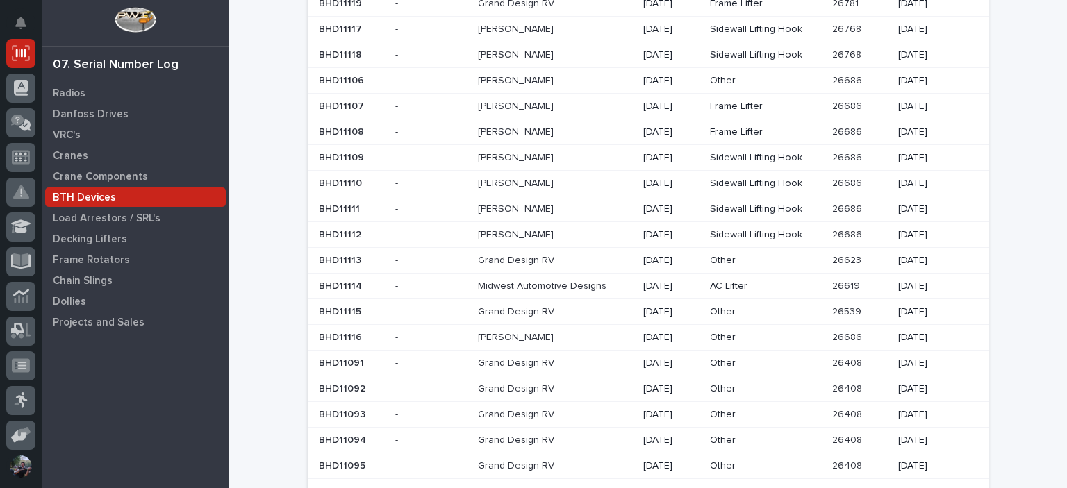
click at [759, 337] on p "Other" at bounding box center [765, 338] width 111 height 12
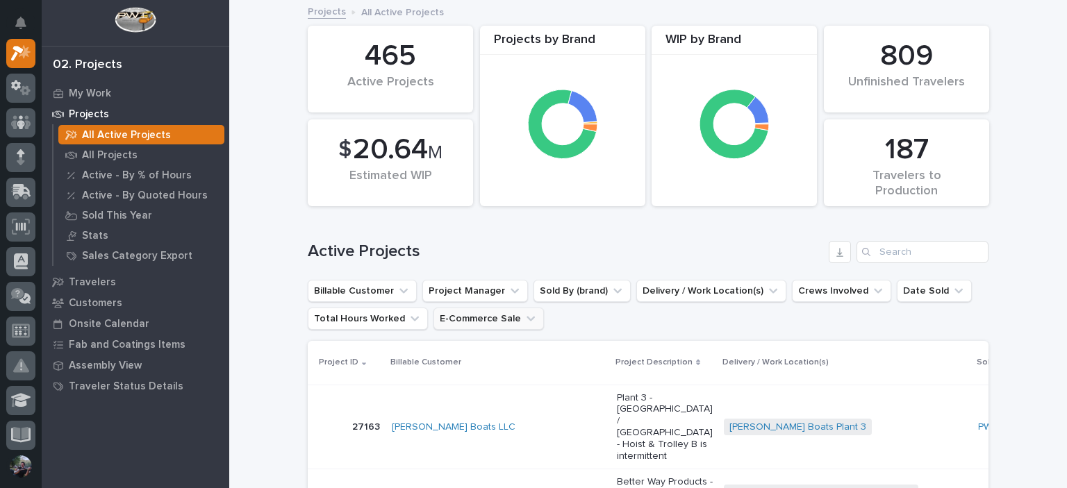
scroll to position [185, 0]
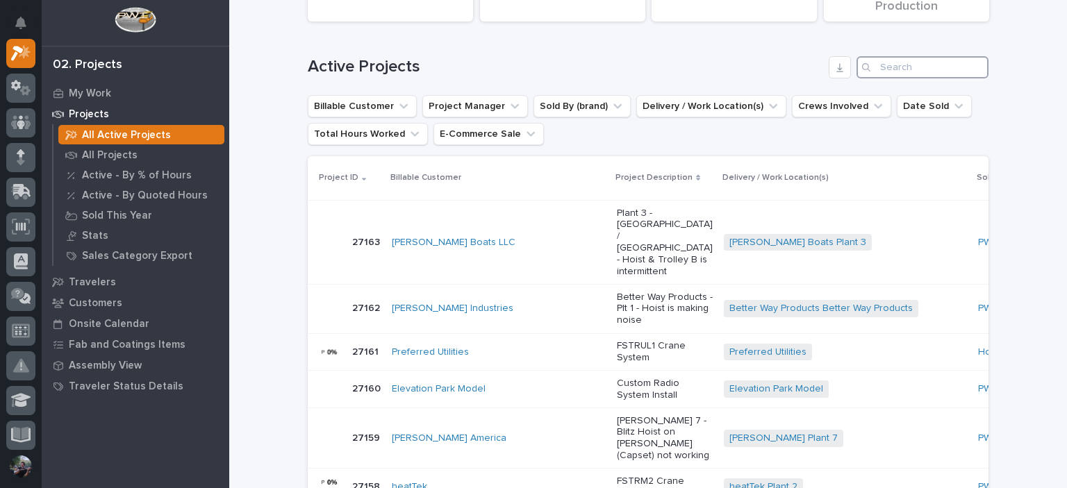
click at [892, 74] on input "Search" at bounding box center [922, 67] width 132 height 22
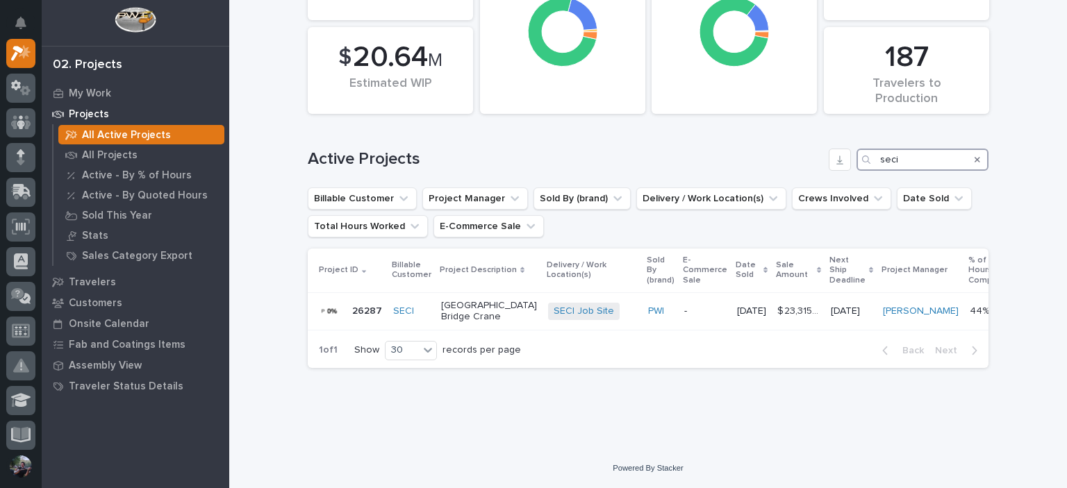
scroll to position [103, 0]
type input "seci"
click at [444, 305] on p "[GEOGRAPHIC_DATA] Bridge Crane" at bounding box center [489, 312] width 96 height 24
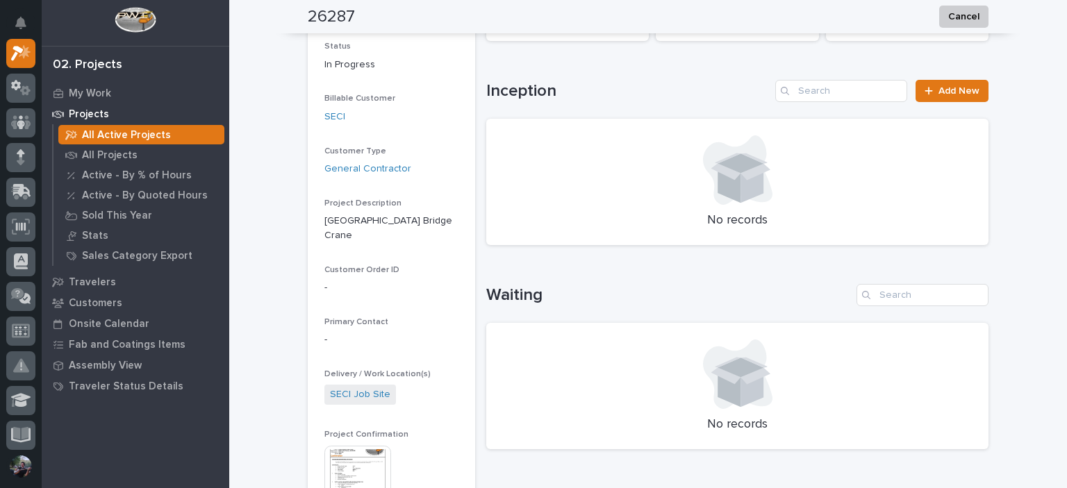
scroll to position [278, 0]
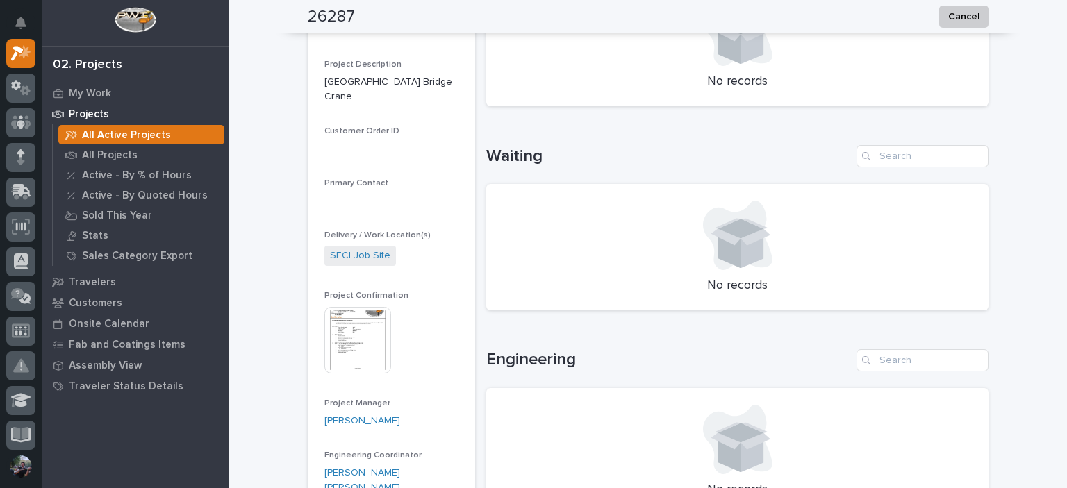
click at [335, 319] on img at bounding box center [357, 340] width 67 height 67
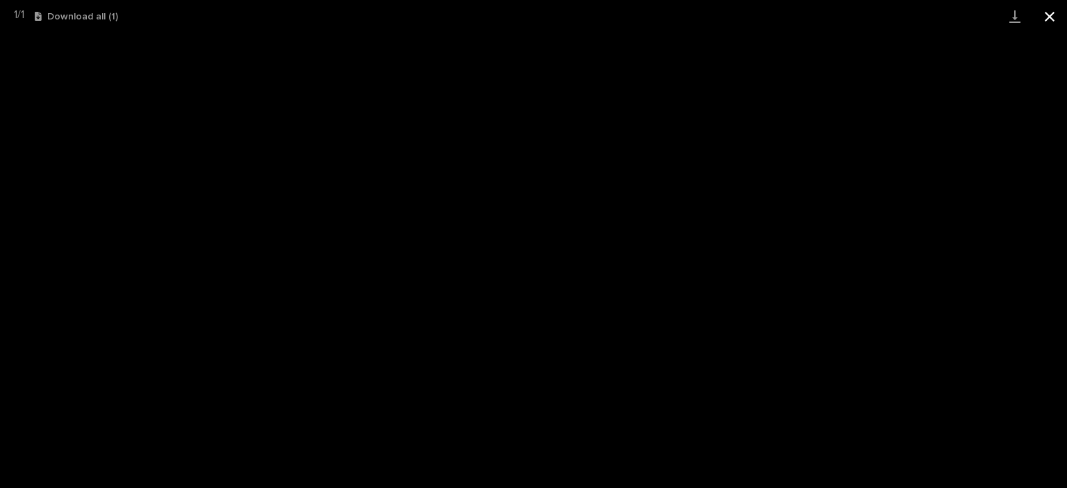
click at [1040, 24] on button "Close gallery" at bounding box center [1049, 16] width 35 height 33
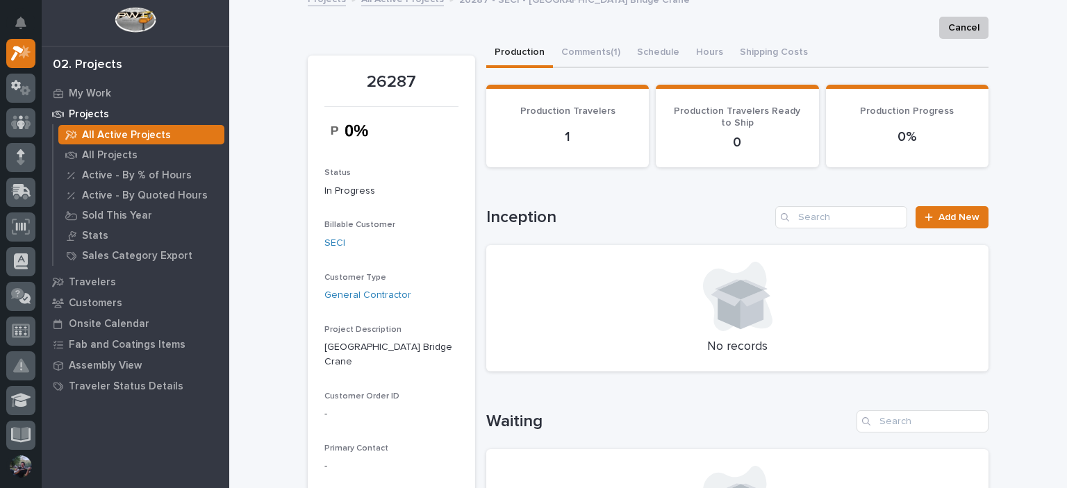
scroll to position [0, 0]
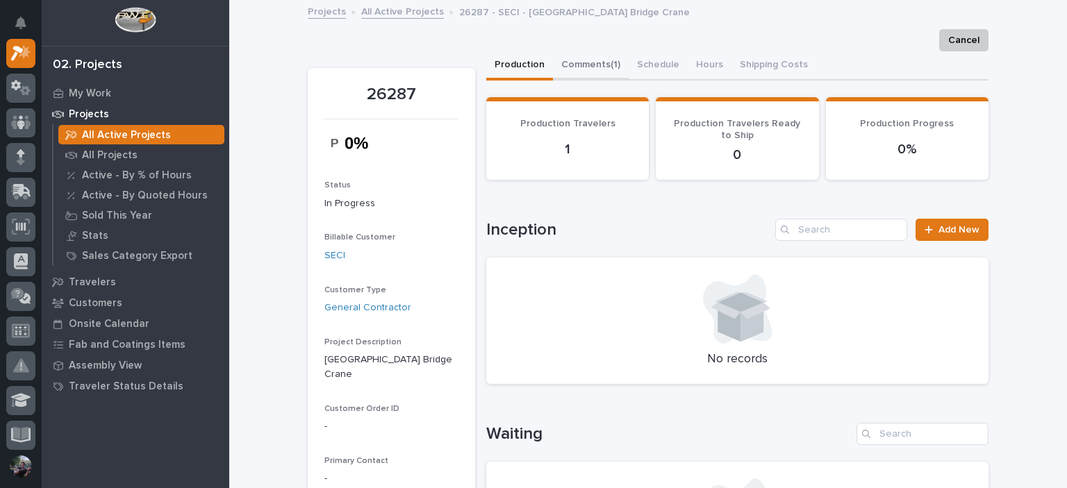
click at [611, 74] on button "Comments (1)" at bounding box center [591, 65] width 76 height 29
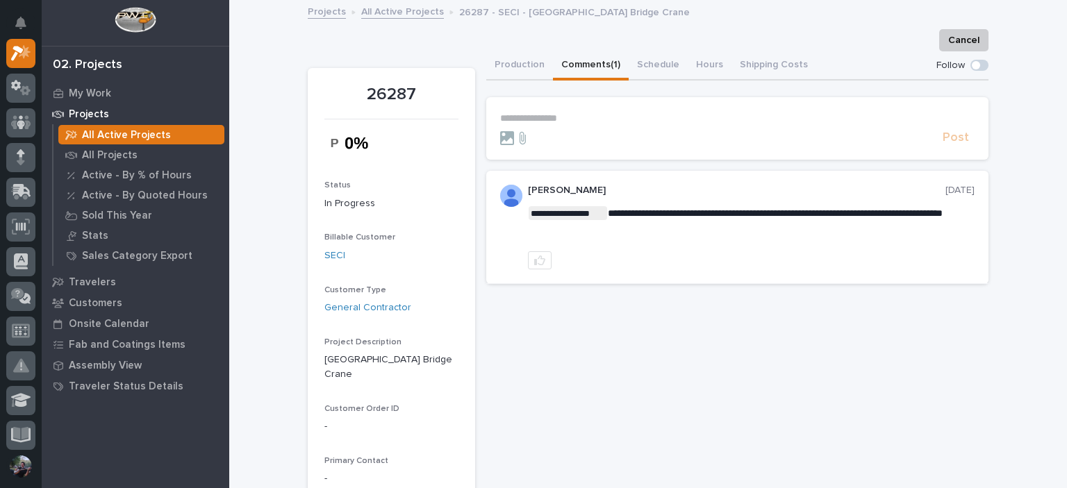
click at [571, 115] on p "**********" at bounding box center [737, 119] width 474 height 12
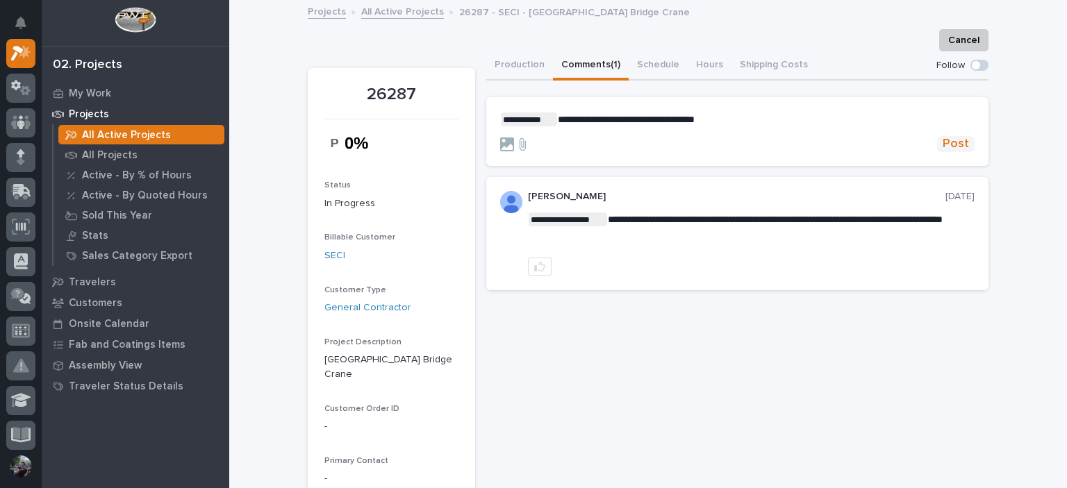
click at [959, 142] on span "Post" at bounding box center [955, 144] width 26 height 16
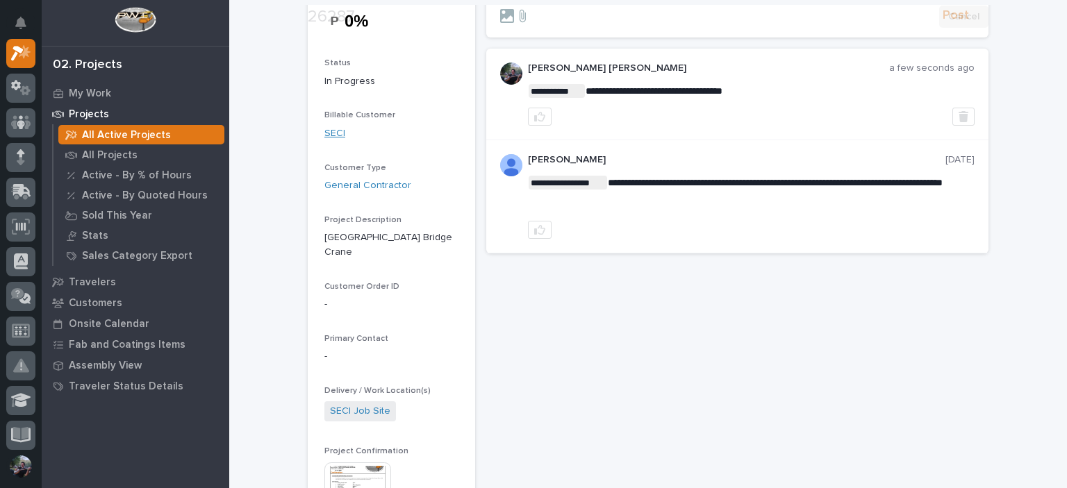
scroll to position [231, 0]
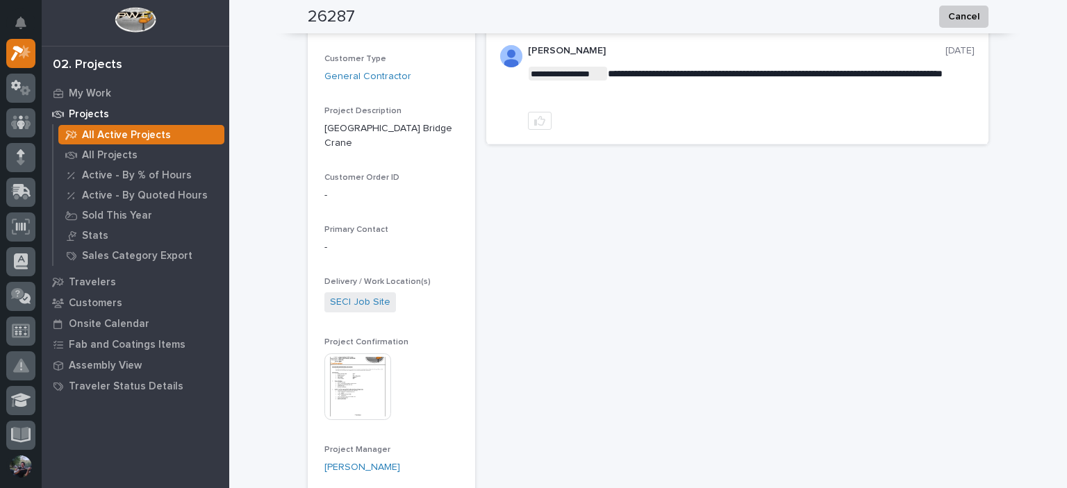
click at [372, 365] on img at bounding box center [357, 386] width 67 height 67
